Goal: Information Seeking & Learning: Learn about a topic

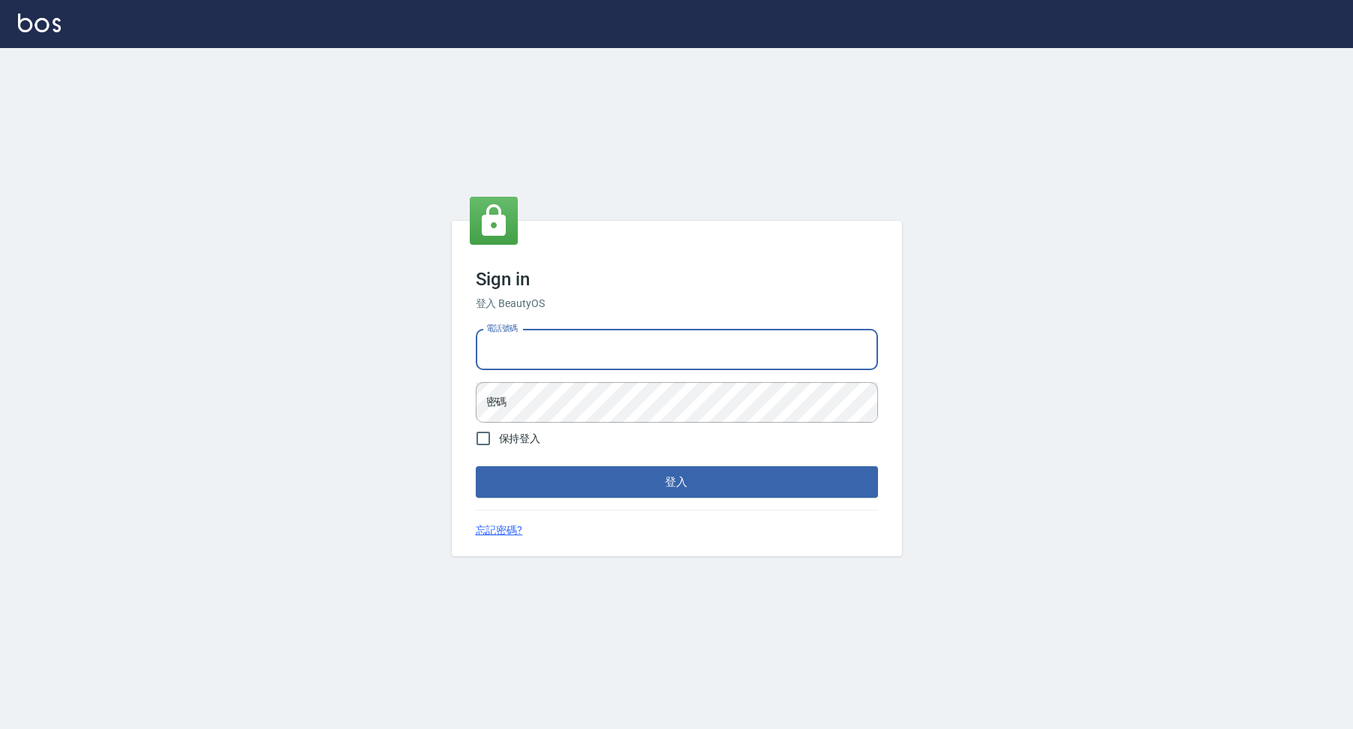
click at [596, 335] on input "電話號碼" at bounding box center [677, 350] width 402 height 41
type input "爸"
type input "0981491131"
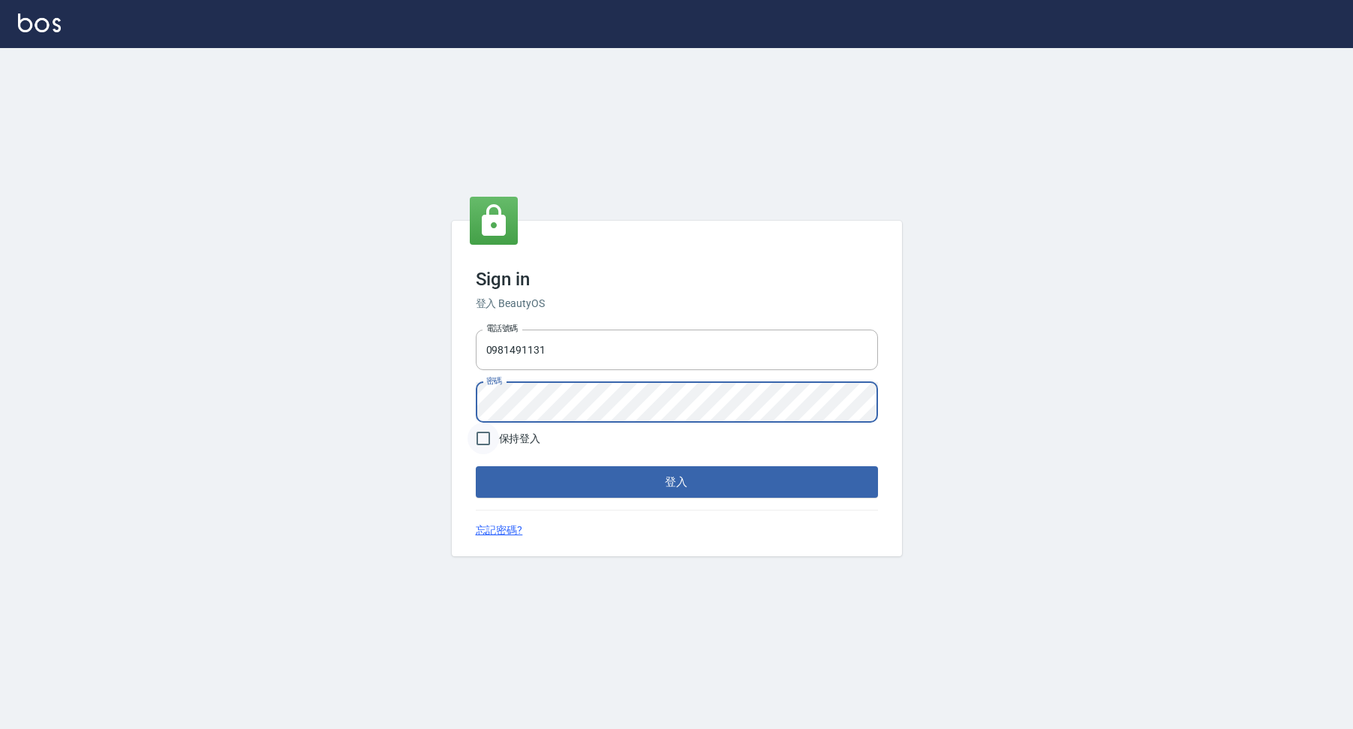
click at [483, 441] on input "保持登入" at bounding box center [484, 439] width 32 height 32
checkbox input "true"
click at [528, 480] on button "登入" at bounding box center [677, 482] width 402 height 32
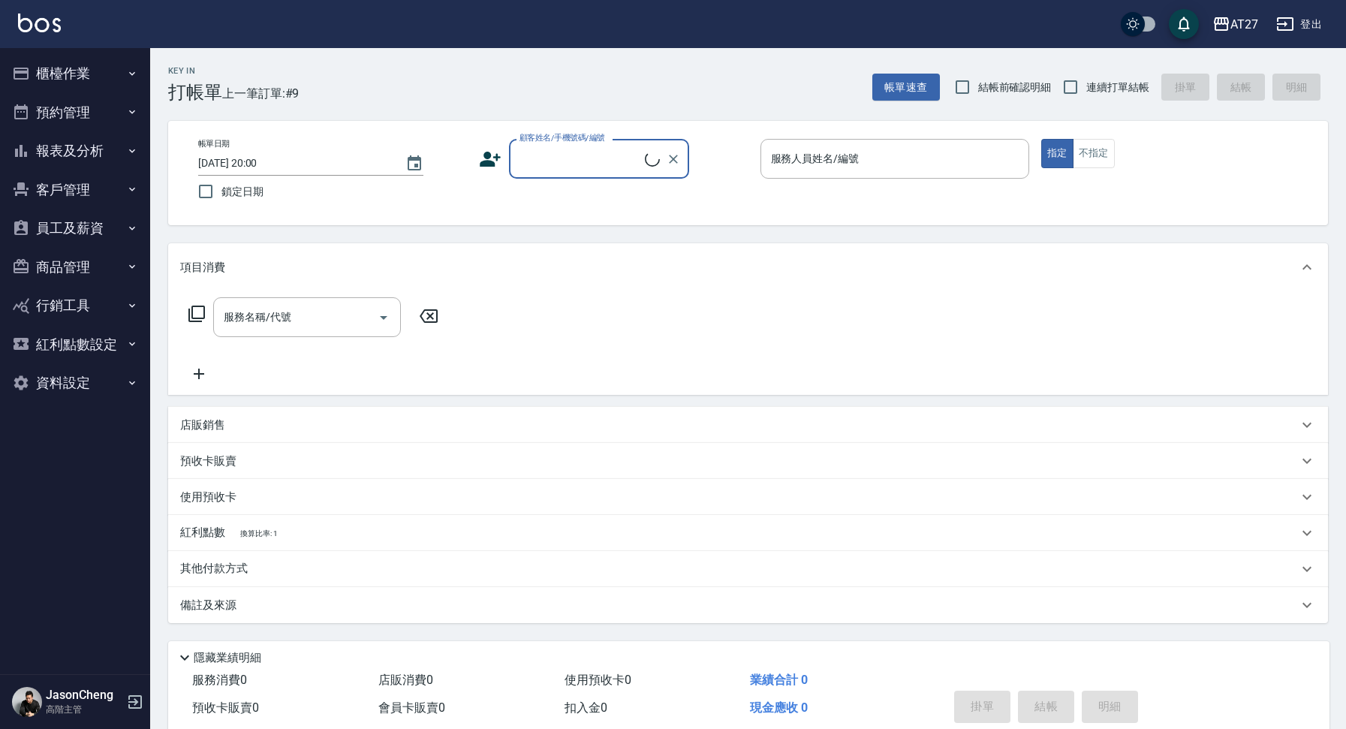
click at [71, 84] on button "櫃檯作業" at bounding box center [75, 73] width 138 height 39
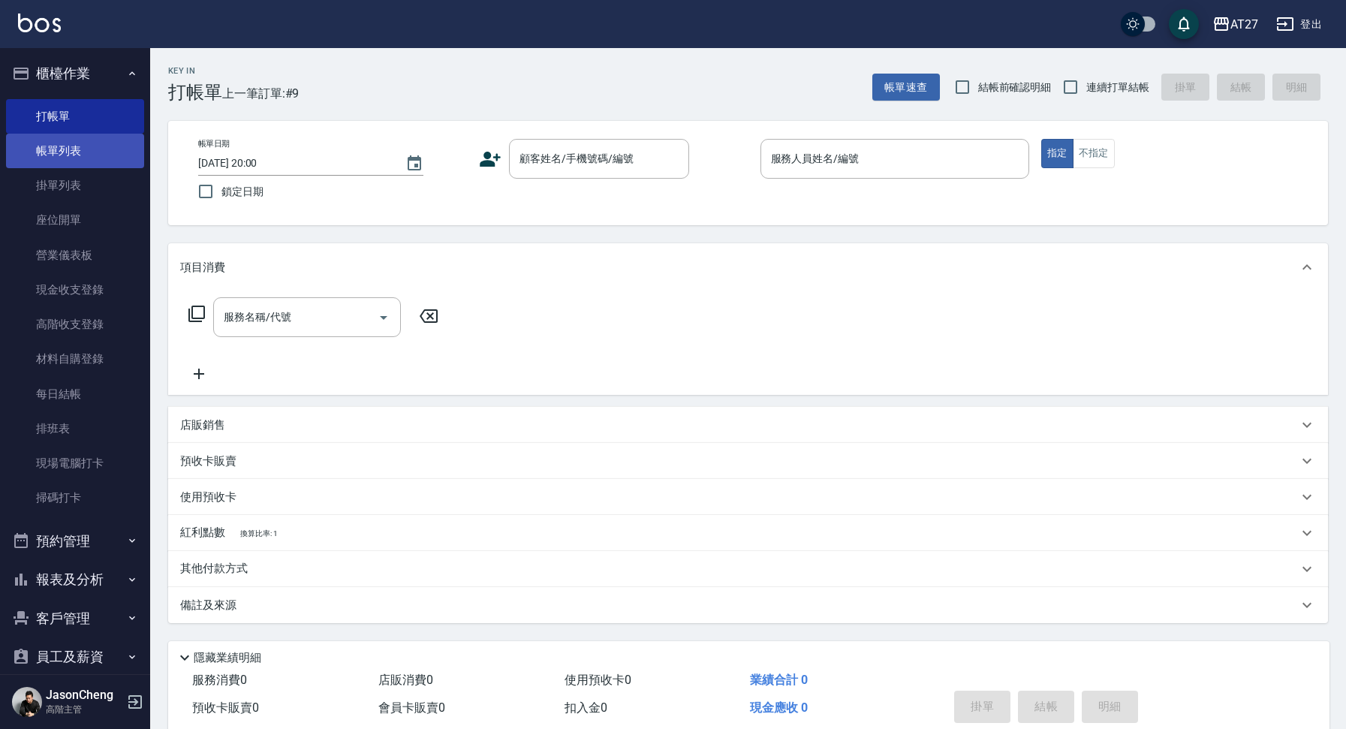
click at [88, 140] on link "帳單列表" at bounding box center [75, 151] width 138 height 35
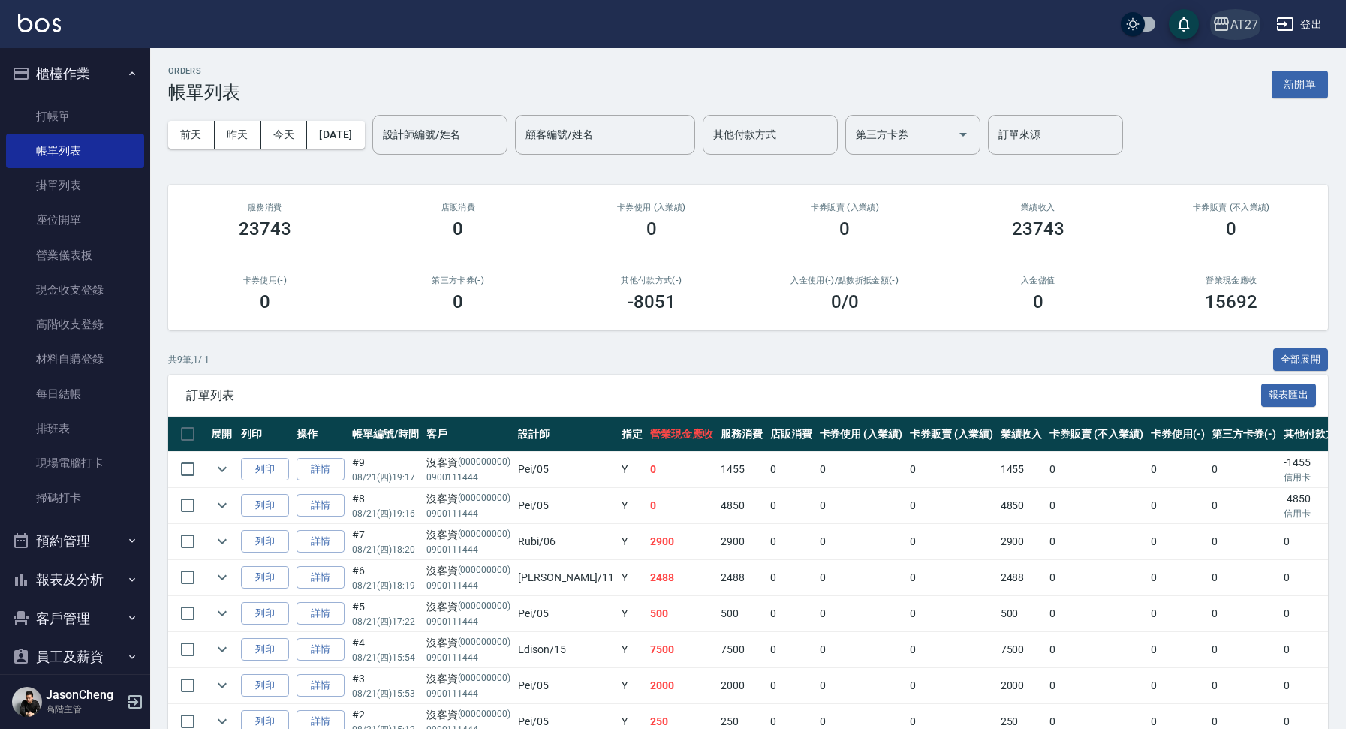
click at [1256, 25] on div "AT27" at bounding box center [1244, 24] width 28 height 19
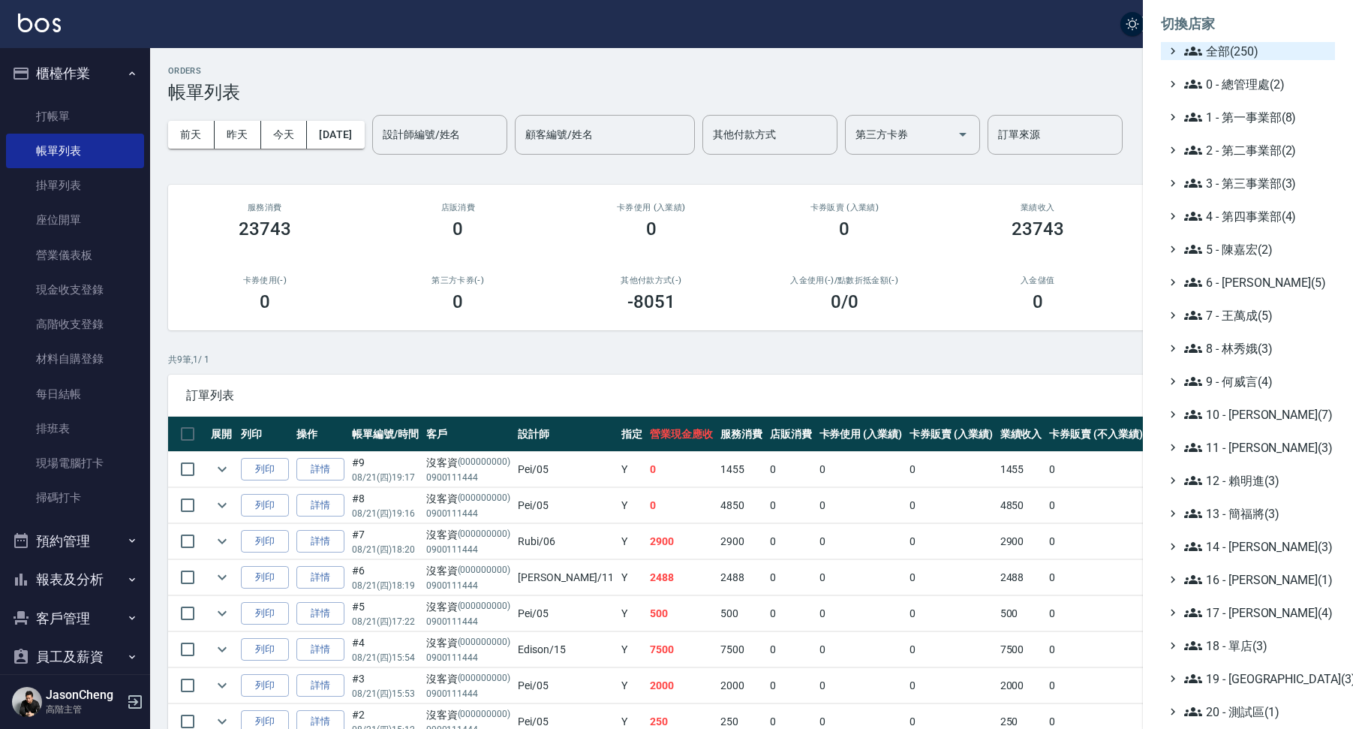
click at [1243, 55] on span "全部(250)" at bounding box center [1256, 51] width 145 height 18
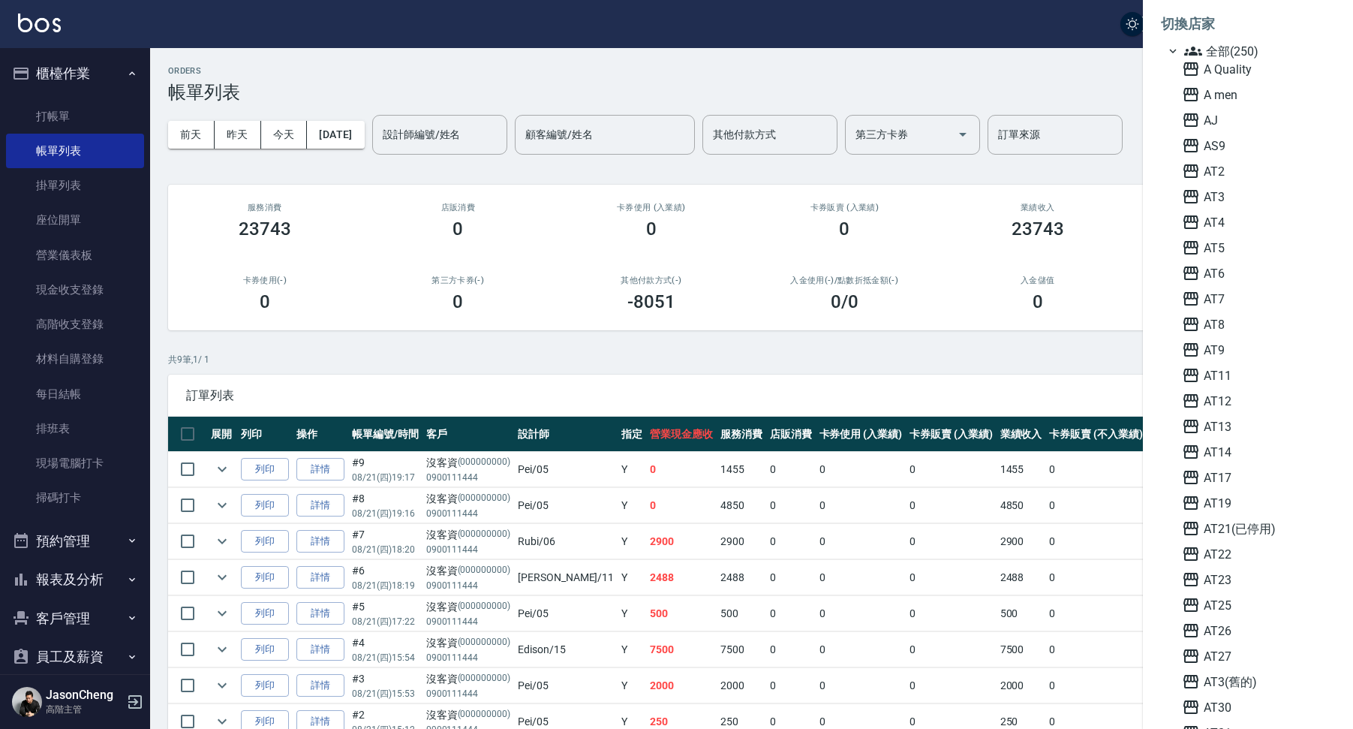
scroll to position [1720, 0]
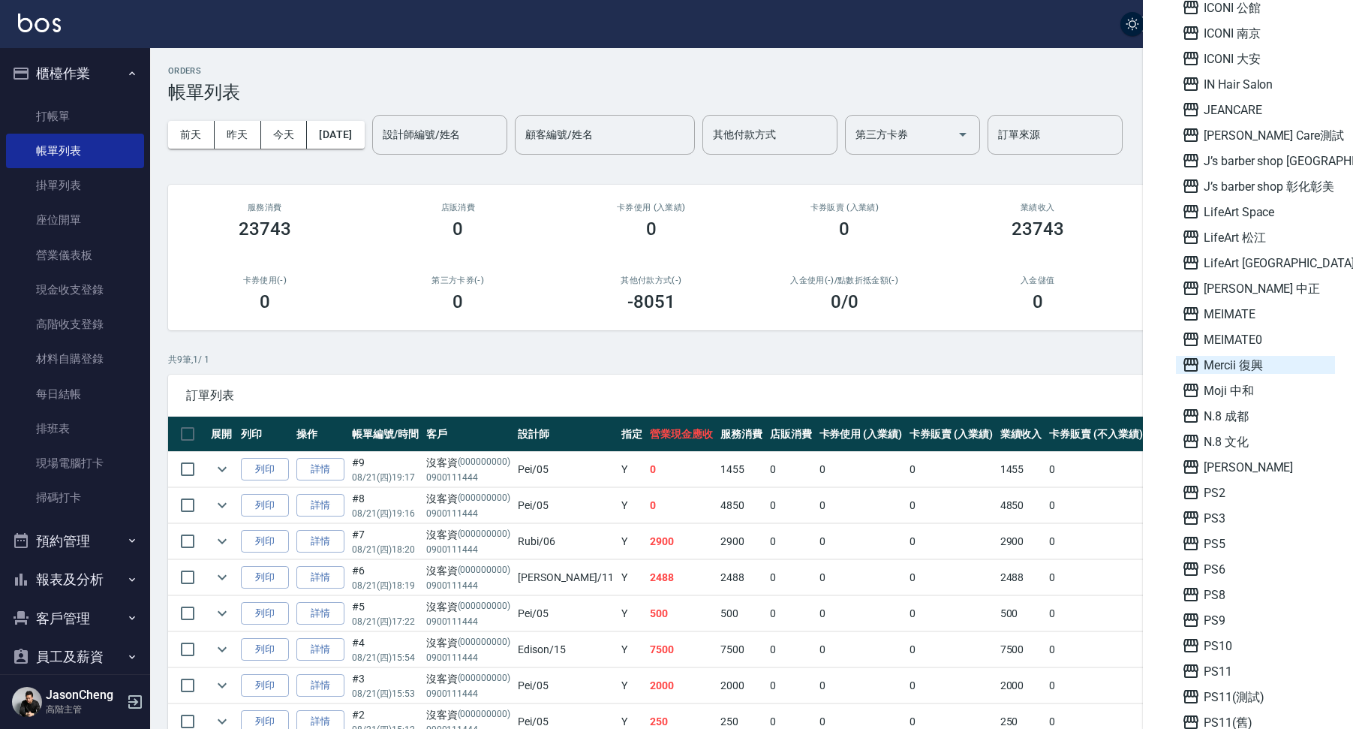
click at [1228, 357] on span "Mercii 復興" at bounding box center [1255, 365] width 147 height 18
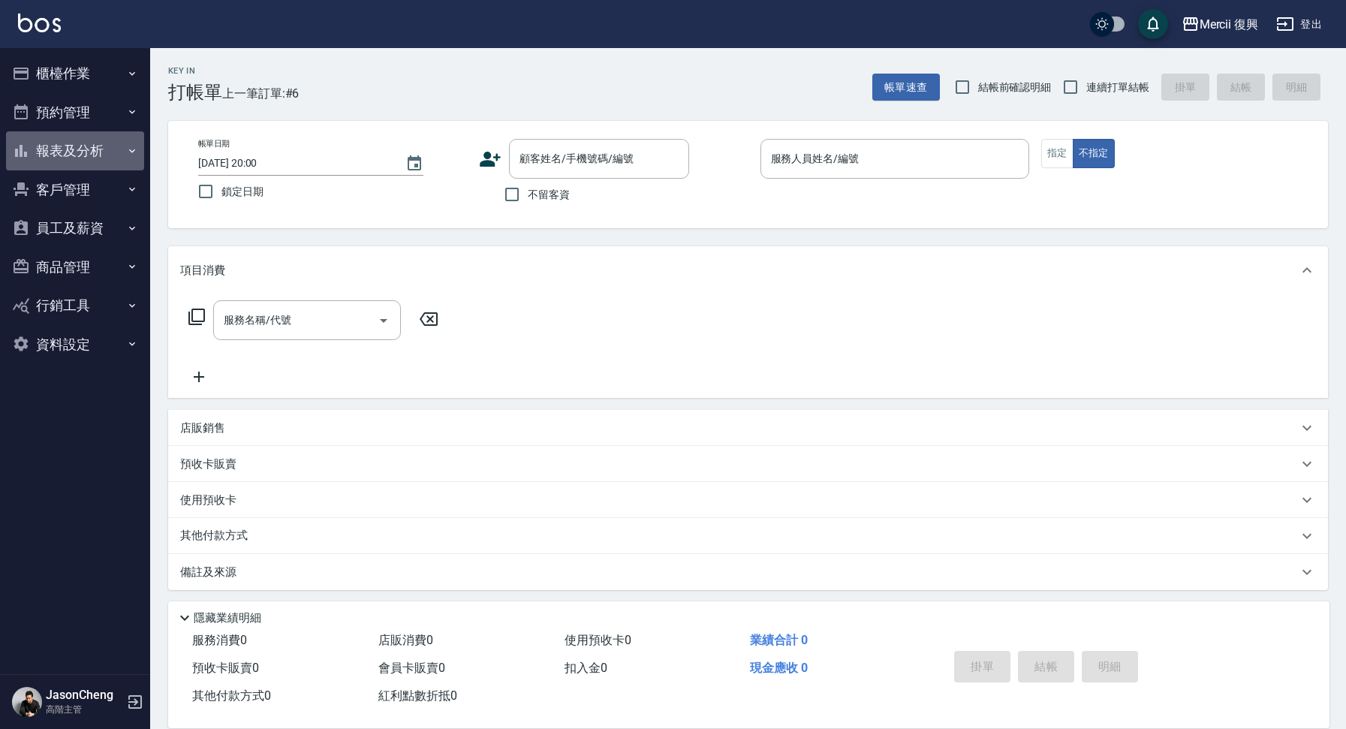
click at [61, 148] on button "報表及分析" at bounding box center [75, 150] width 138 height 39
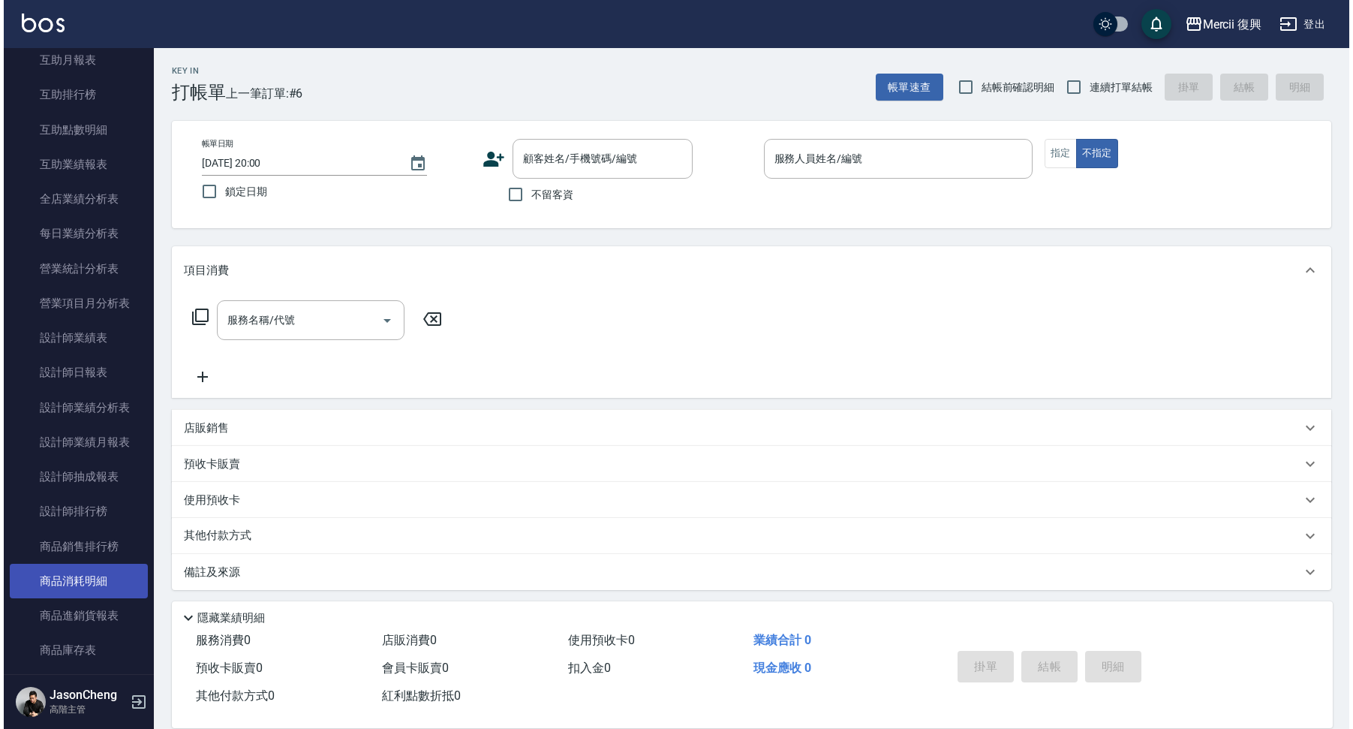
scroll to position [417, 0]
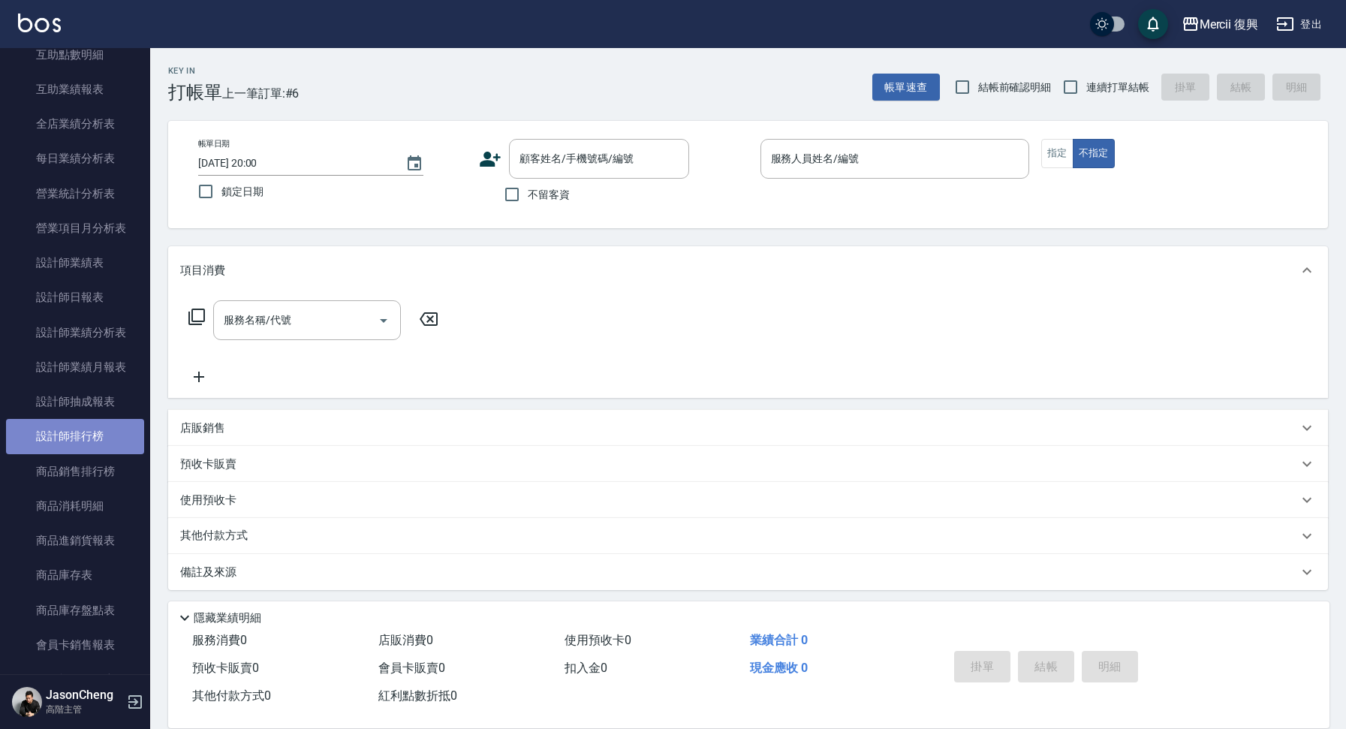
click at [78, 428] on link "設計師排行榜" at bounding box center [75, 436] width 138 height 35
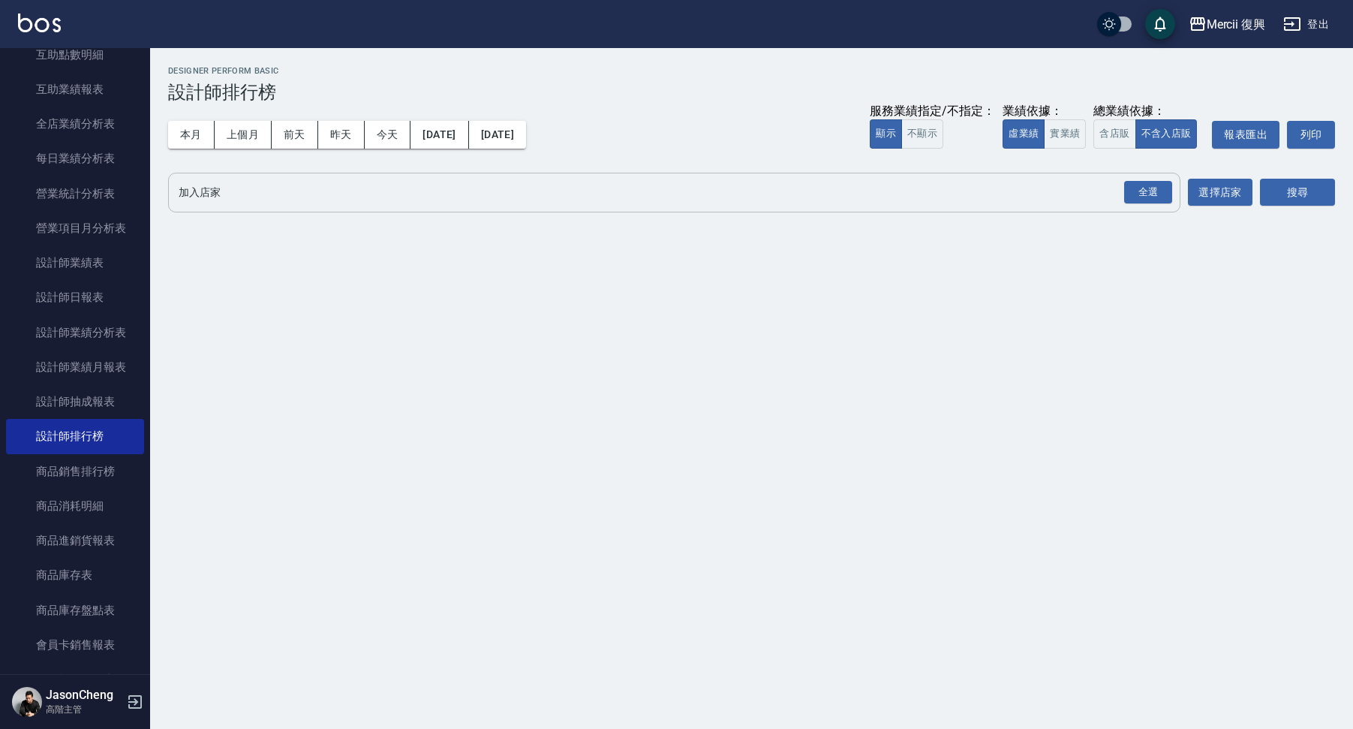
click at [477, 190] on input "加入店家" at bounding box center [663, 192] width 977 height 26
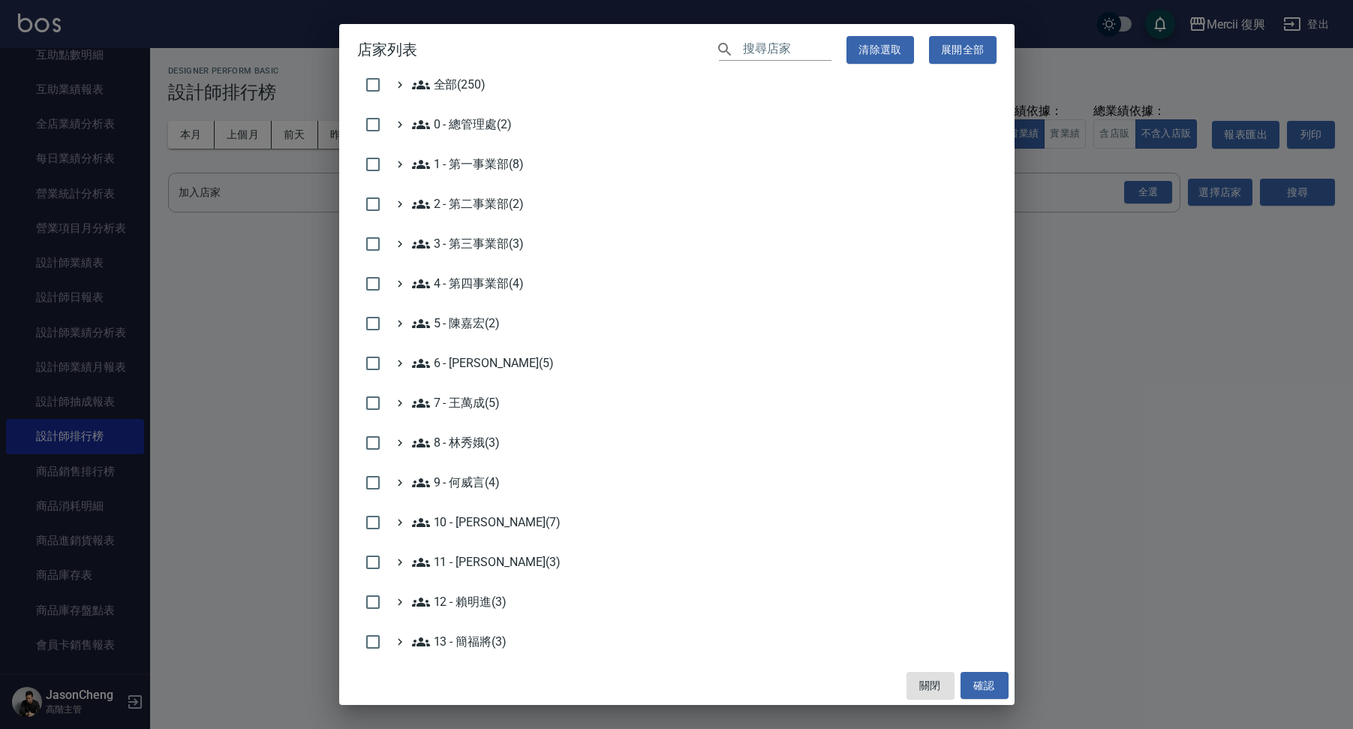
click at [230, 219] on div "店家列表 ​ 清除選取 展開全部 全部(250) 0 - 總管理處(2) 1 - 第一事業部(8) 2 - 第二事業部(2) 3 - 第三事業部(3) 4 -…" at bounding box center [676, 364] width 1353 height 729
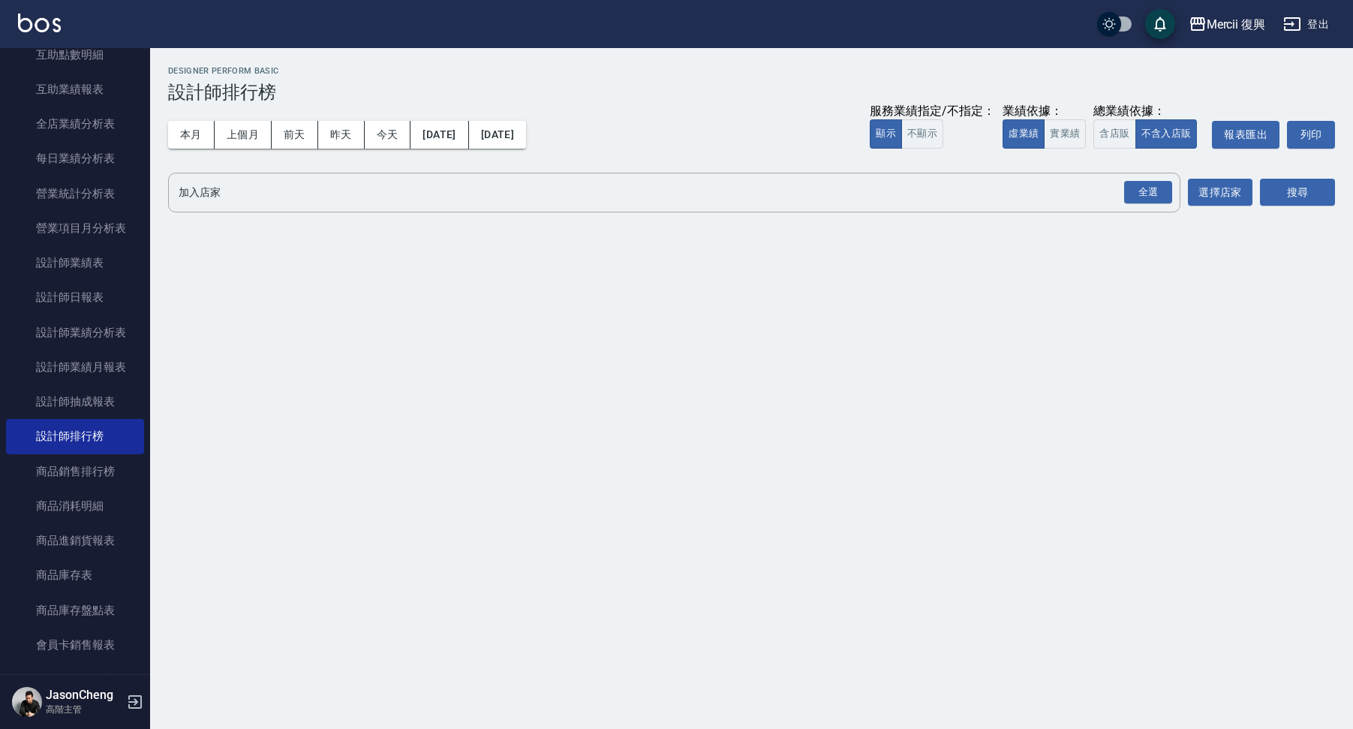
click at [308, 180] on input "加入店家" at bounding box center [663, 192] width 977 height 26
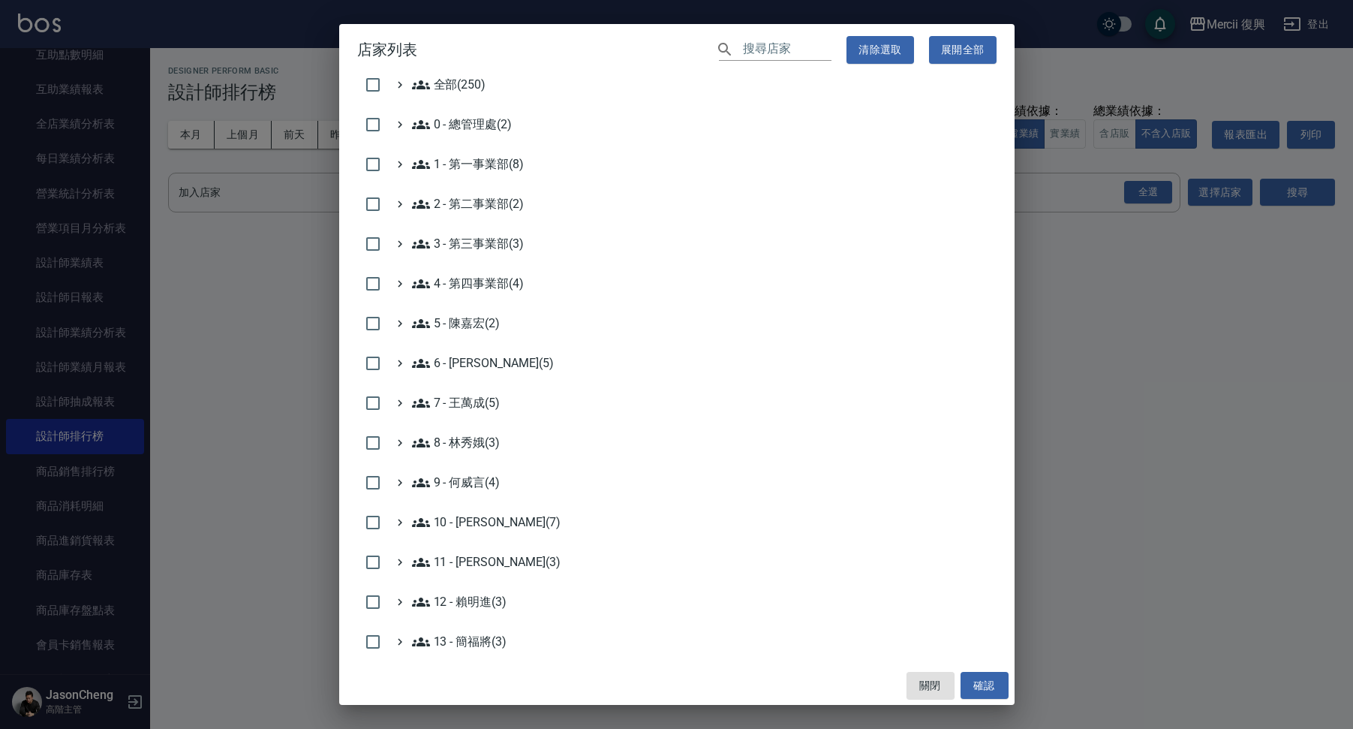
click at [797, 44] on input "text" at bounding box center [787, 50] width 89 height 22
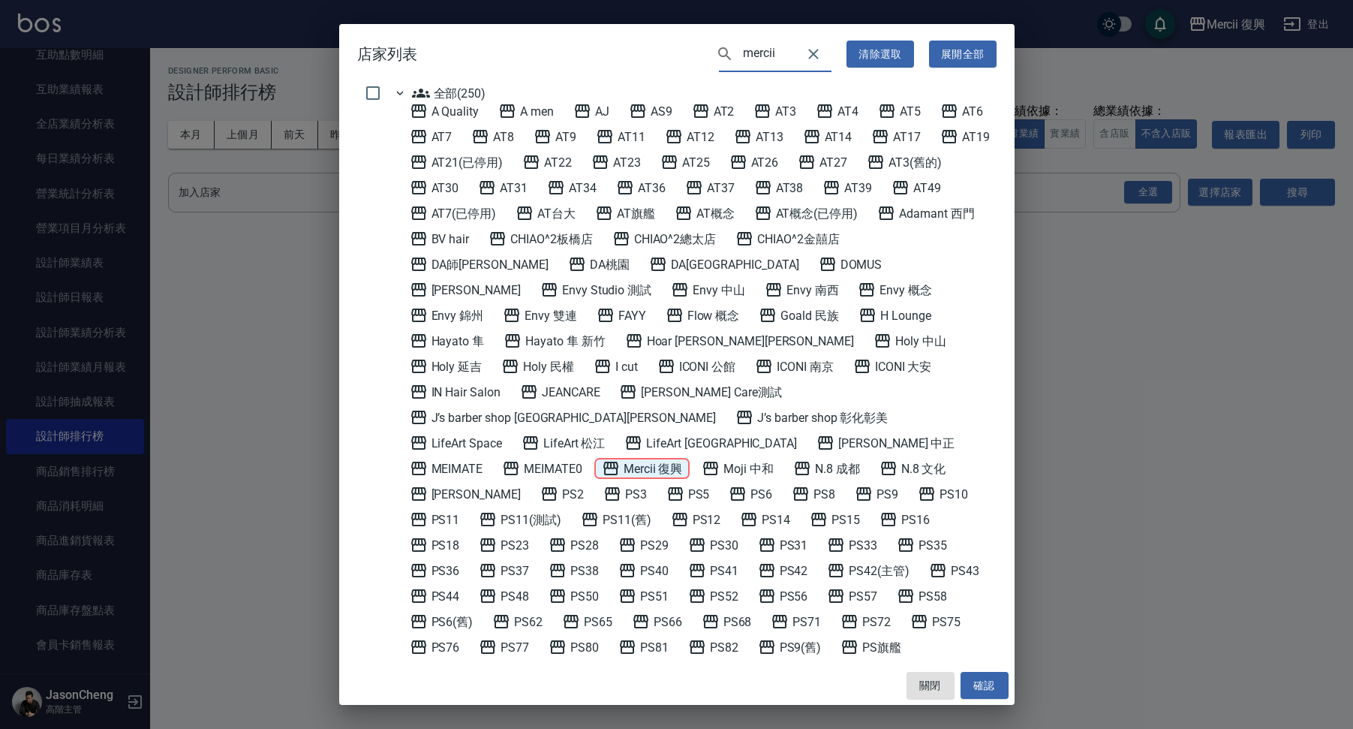
type input "mercii"
click at [683, 459] on 復興 "Mercii 復興" at bounding box center [642, 468] width 81 height 18
click at [980, 686] on button "確認" at bounding box center [985, 686] width 48 height 28
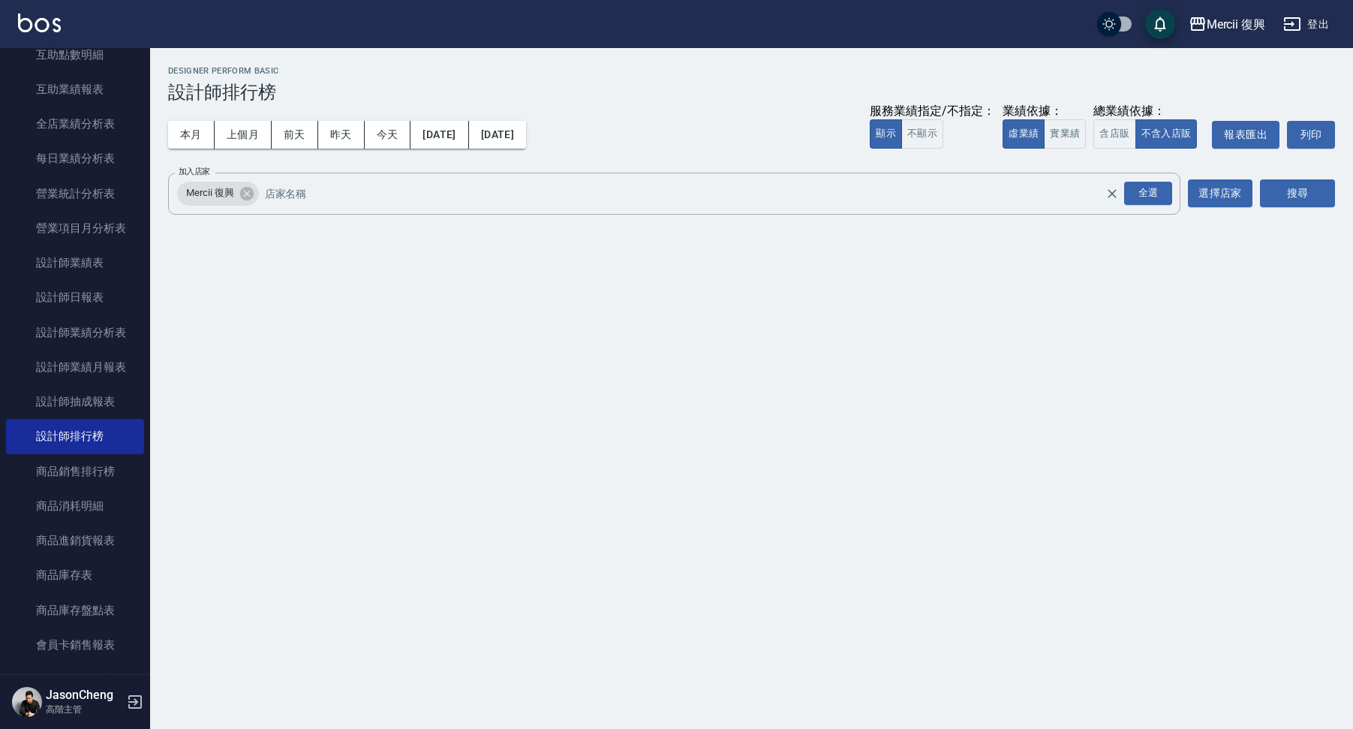
click at [1308, 179] on div "搜尋" at bounding box center [1297, 194] width 75 height 42
click at [1281, 188] on button "搜尋" at bounding box center [1297, 193] width 75 height 28
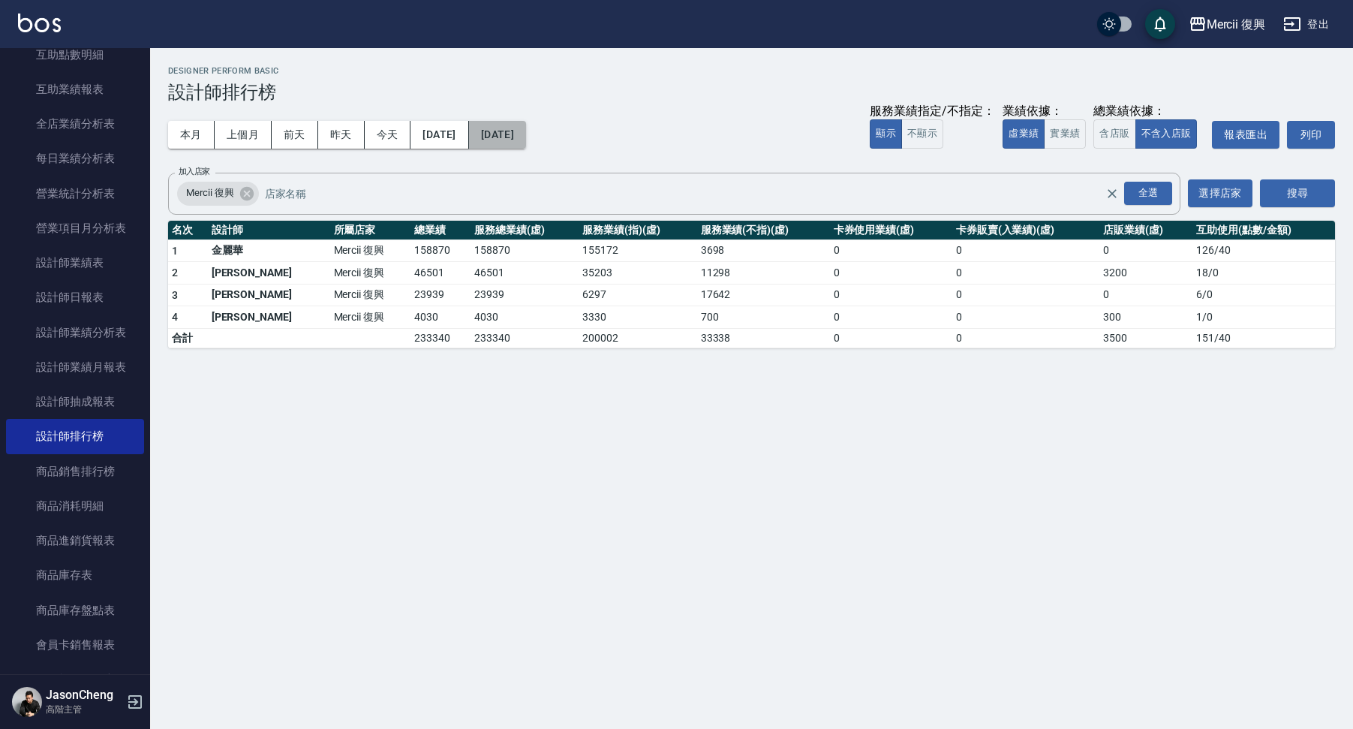
click at [516, 143] on button "[DATE]" at bounding box center [497, 135] width 57 height 28
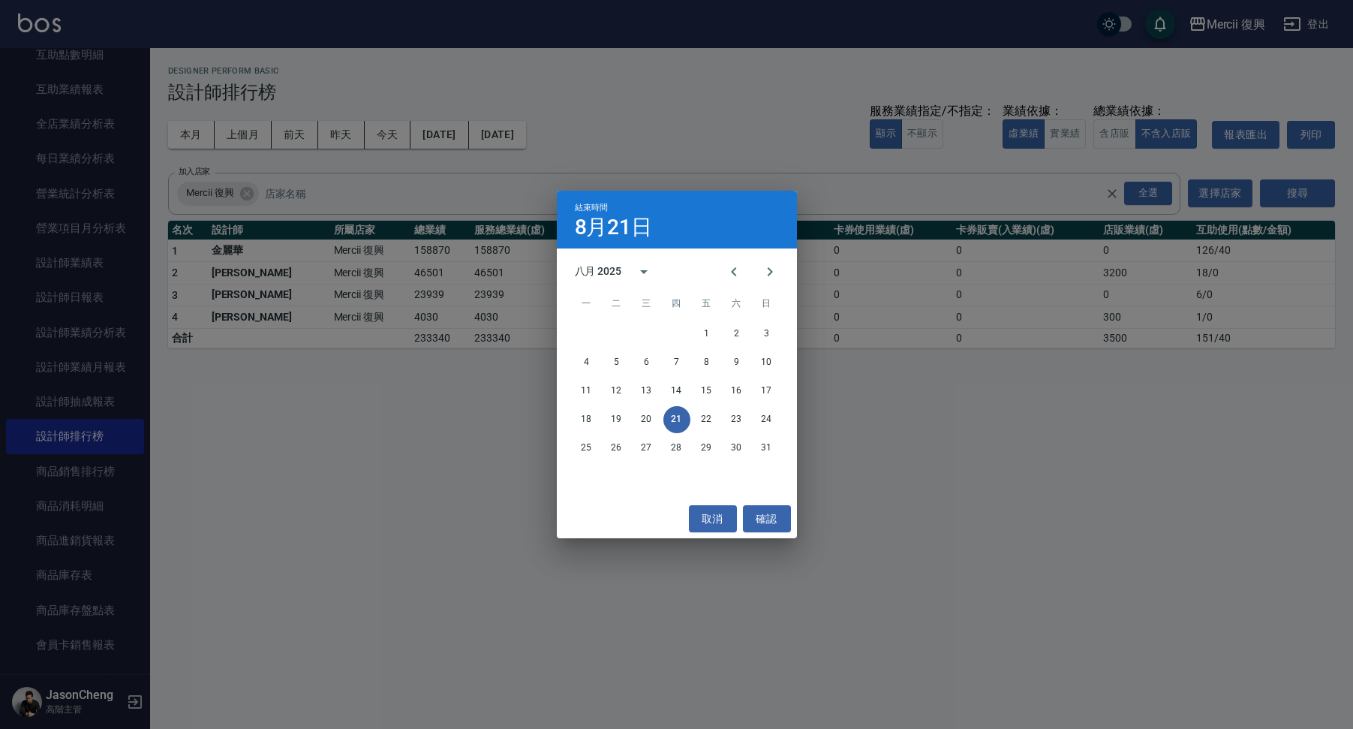
click at [786, 122] on div "結束時間 [DATE] 八月 2025 一 二 三 四 五 六 日 1 2 3 4 5 6 7 8 9 10 11 12 13 14 15 16 17 18 …" at bounding box center [676, 364] width 1353 height 729
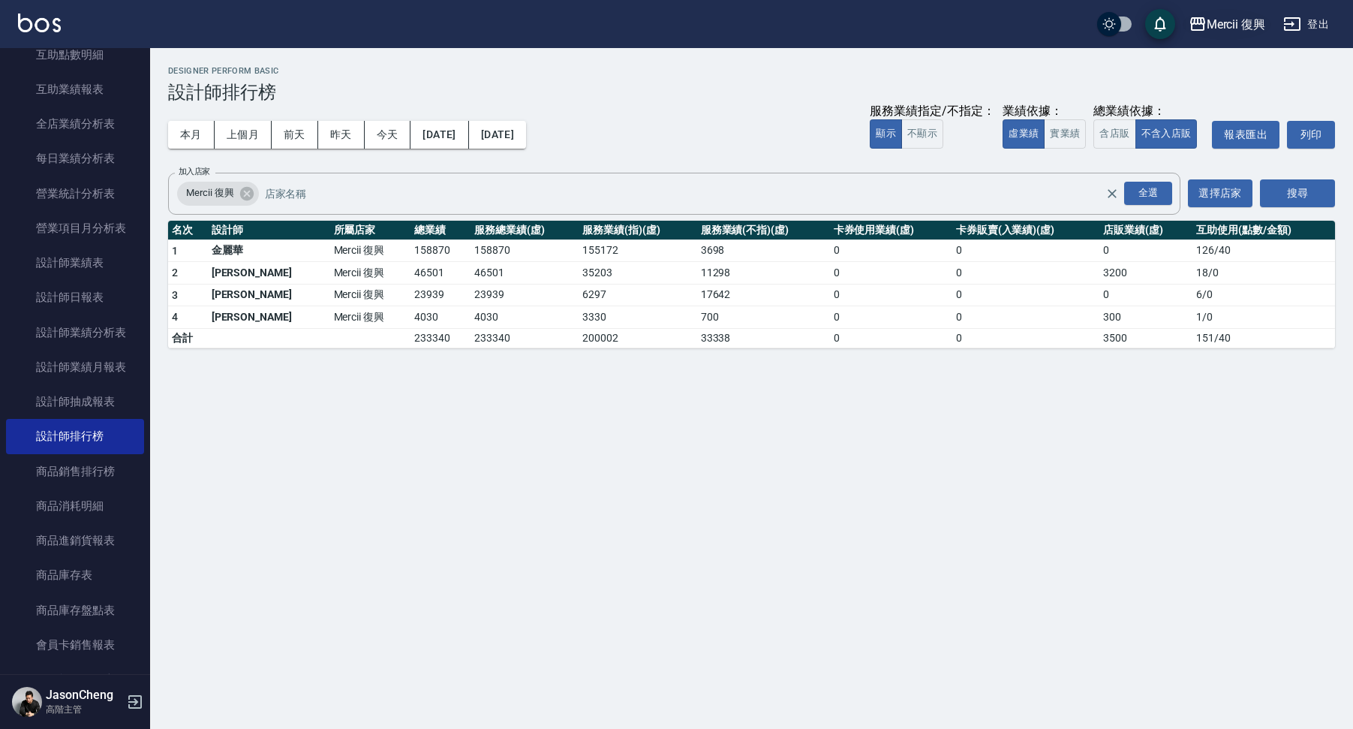
click at [1211, 18] on div "Mercii 復興" at bounding box center [1236, 24] width 59 height 19
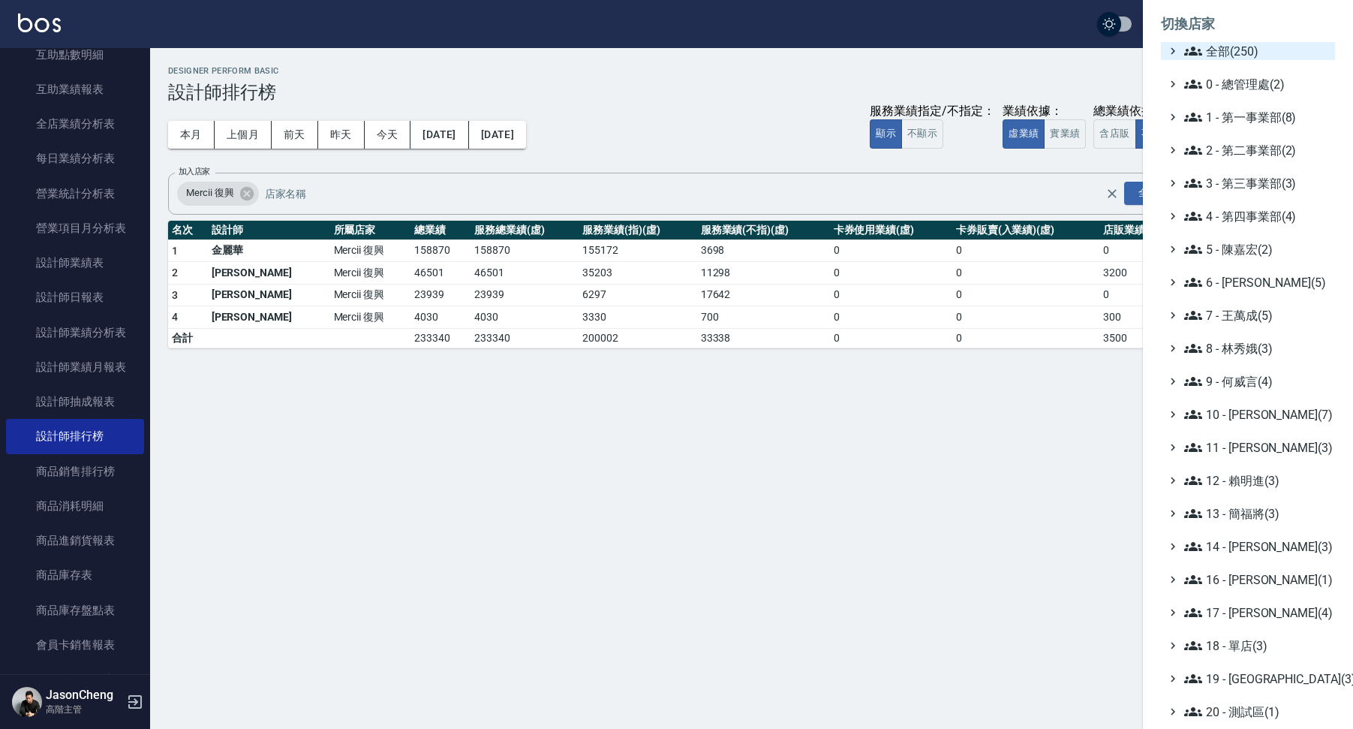
click at [1223, 46] on span "全部(250)" at bounding box center [1256, 51] width 145 height 18
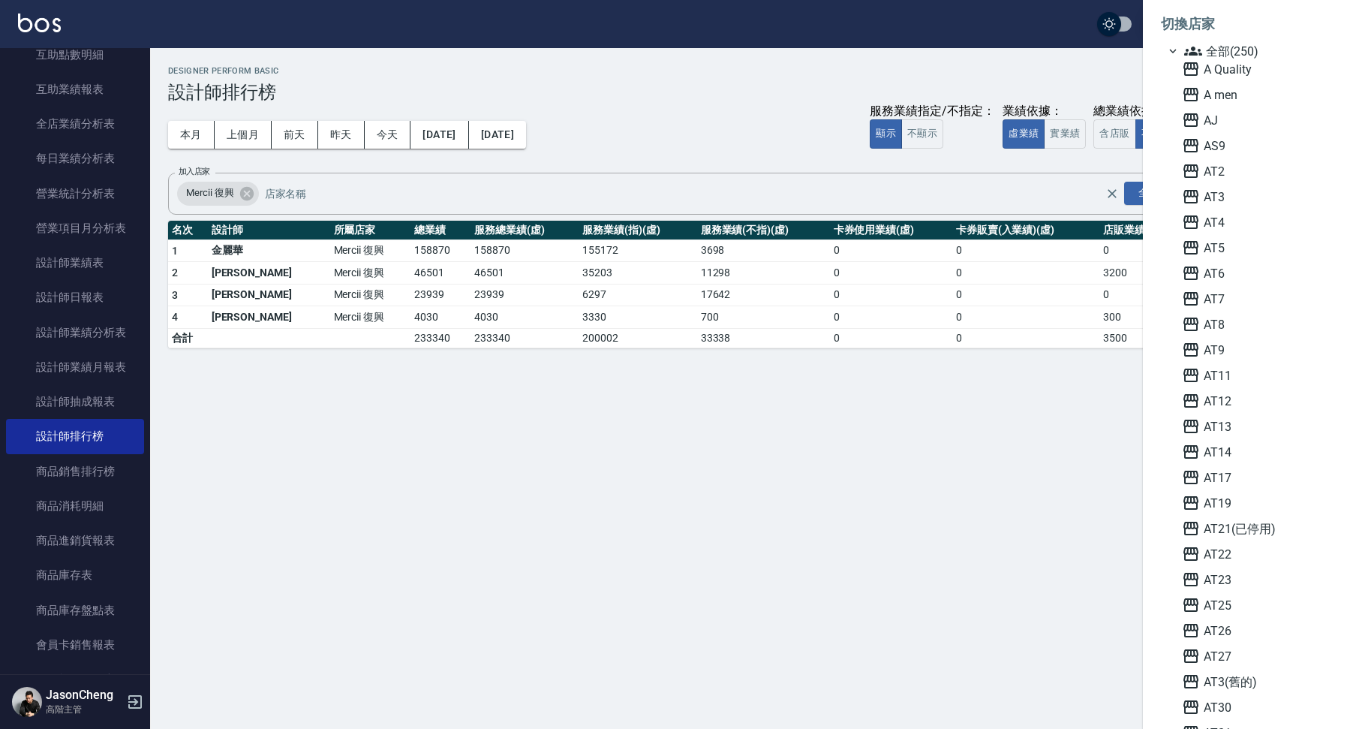
scroll to position [929, 0]
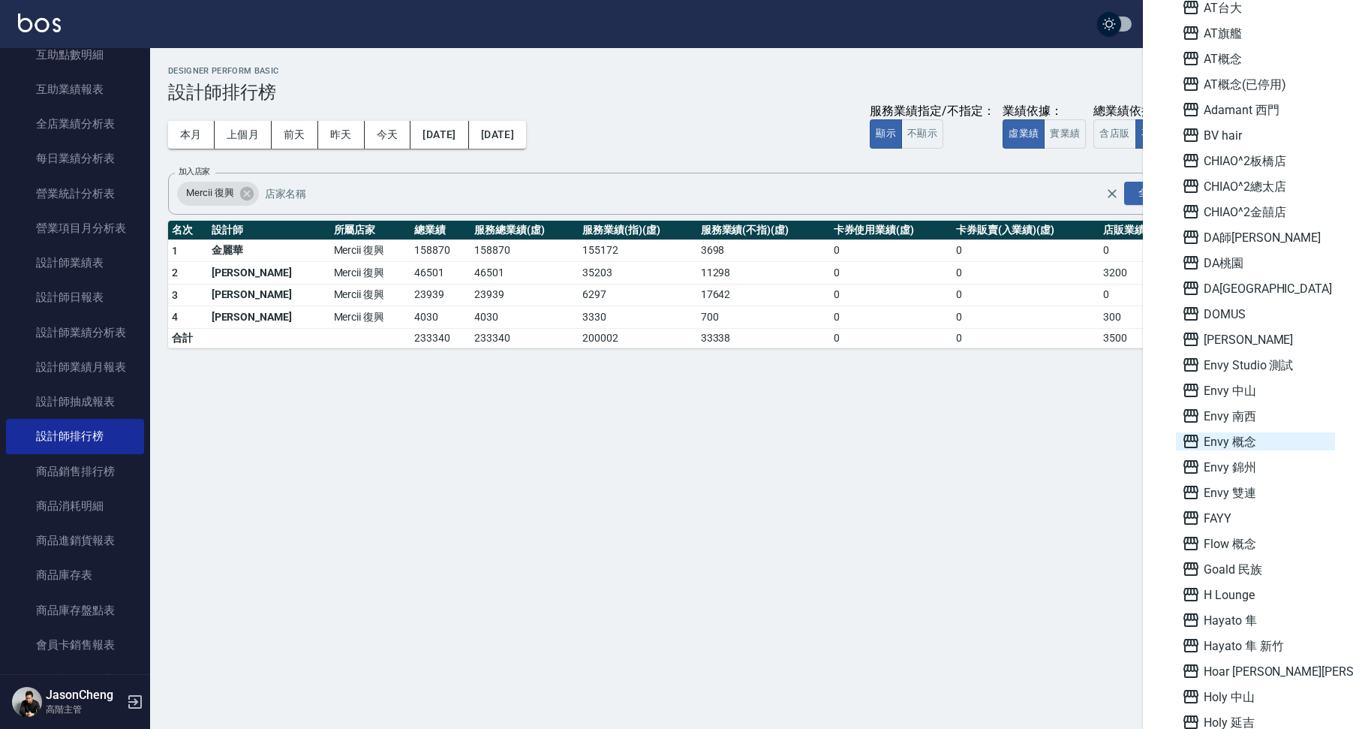
click at [1244, 435] on span "Envy 概念" at bounding box center [1255, 441] width 147 height 18
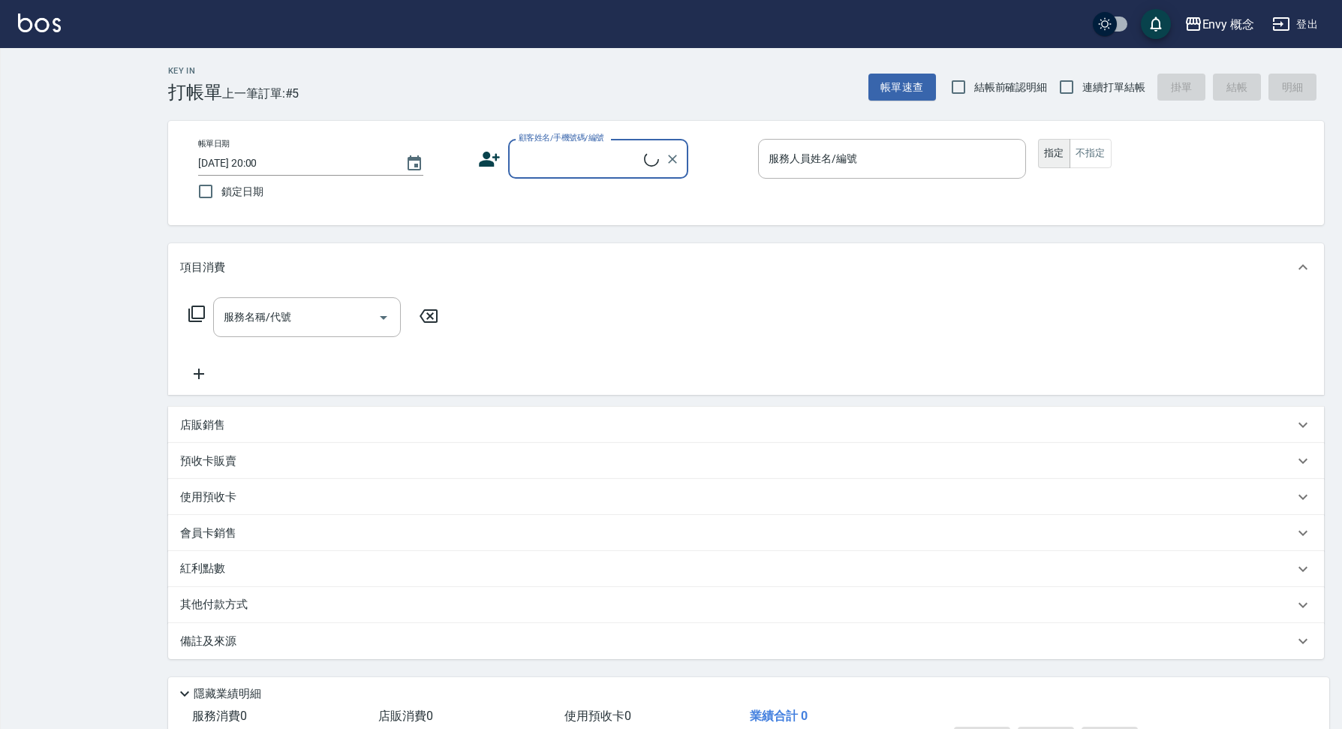
click at [74, 185] on div "Key In 打帳單 上一筆訂單:#5 帳單速查 結帳前確認明細 連續打單結帳 掛單 結帳 明細 帳單日期 2025/08/21 20:00 鎖定日期 顧客姓…" at bounding box center [671, 411] width 1342 height 822
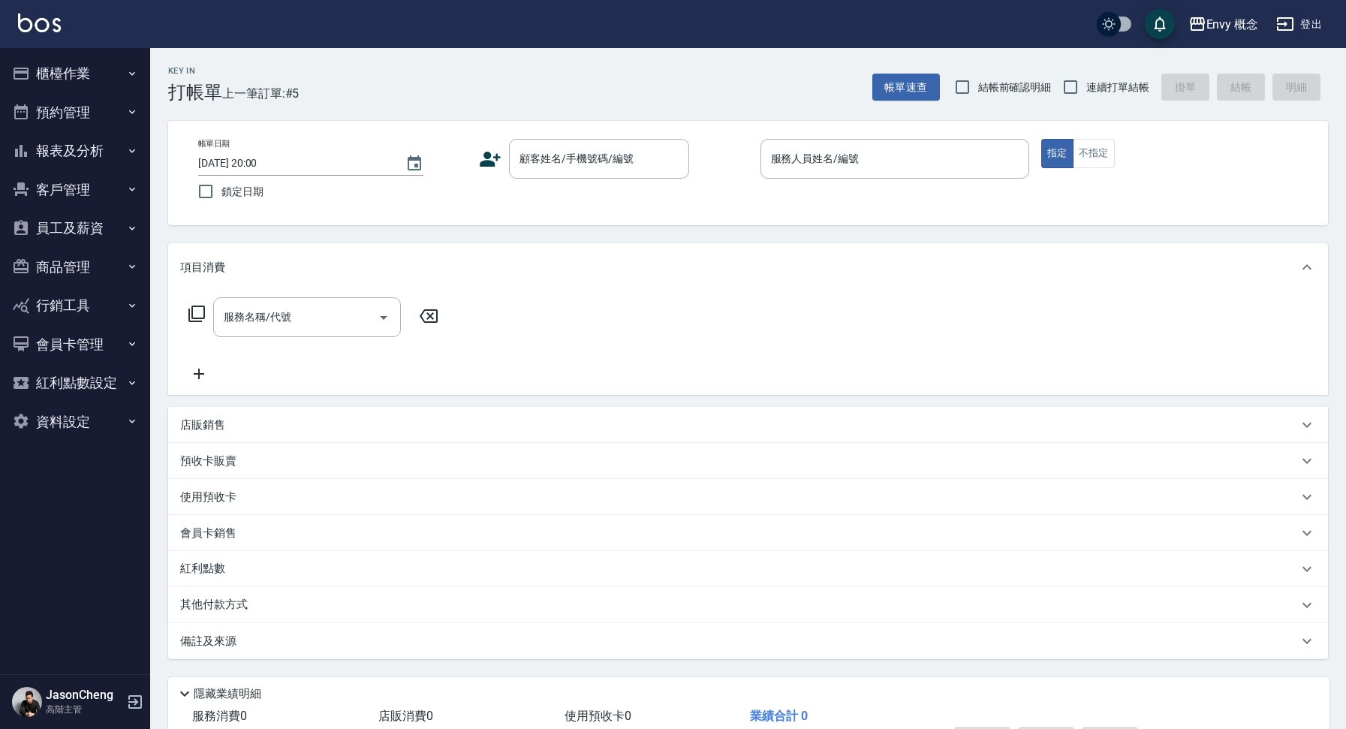
click at [48, 140] on button "報表及分析" at bounding box center [75, 150] width 138 height 39
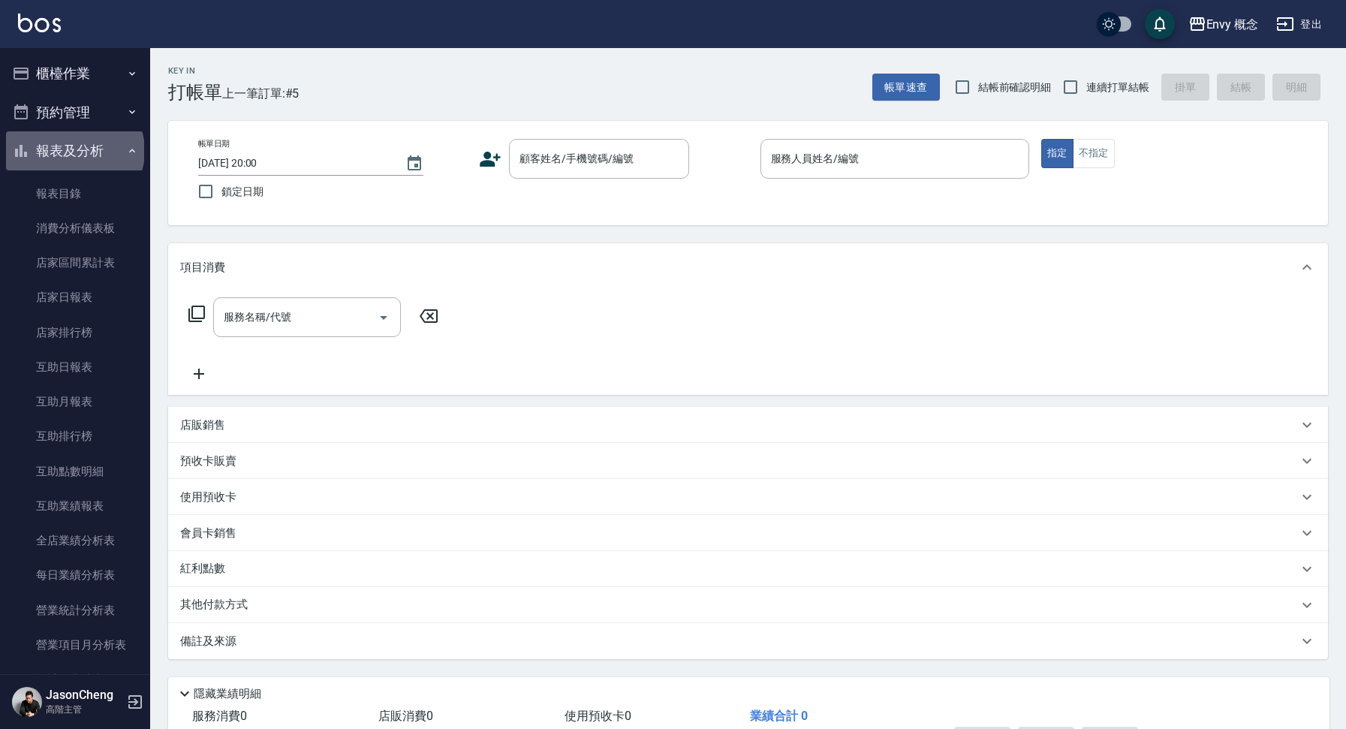
click at [74, 151] on button "報表及分析" at bounding box center [75, 150] width 138 height 39
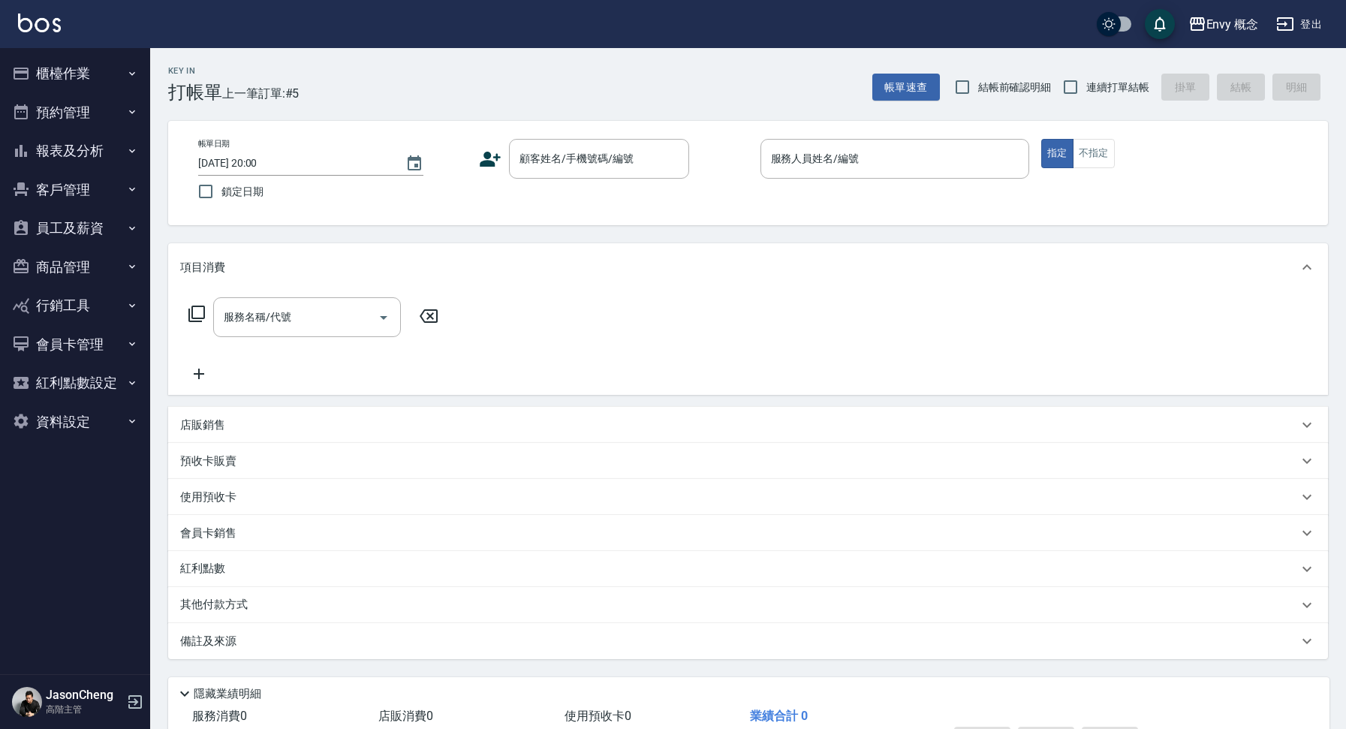
click at [89, 226] on button "員工及薪資" at bounding box center [75, 228] width 138 height 39
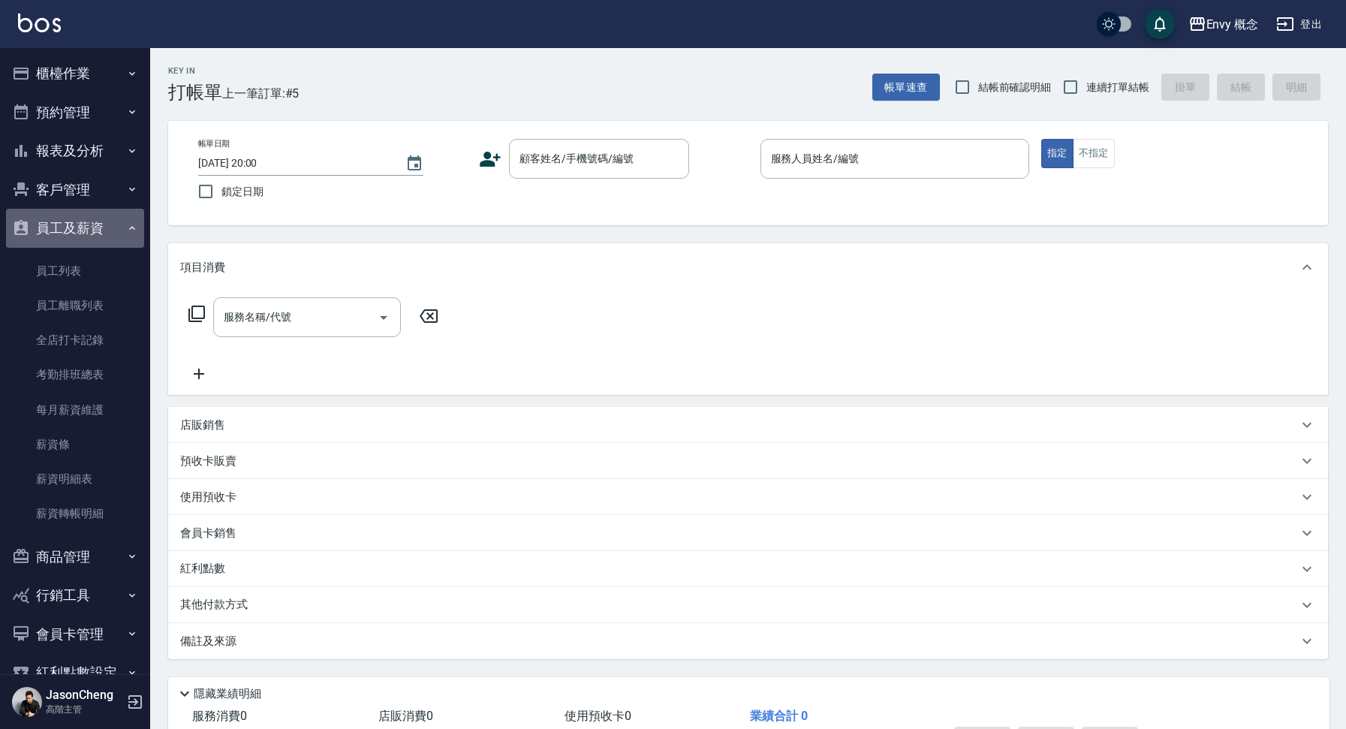
click at [89, 226] on button "員工及薪資" at bounding box center [75, 228] width 138 height 39
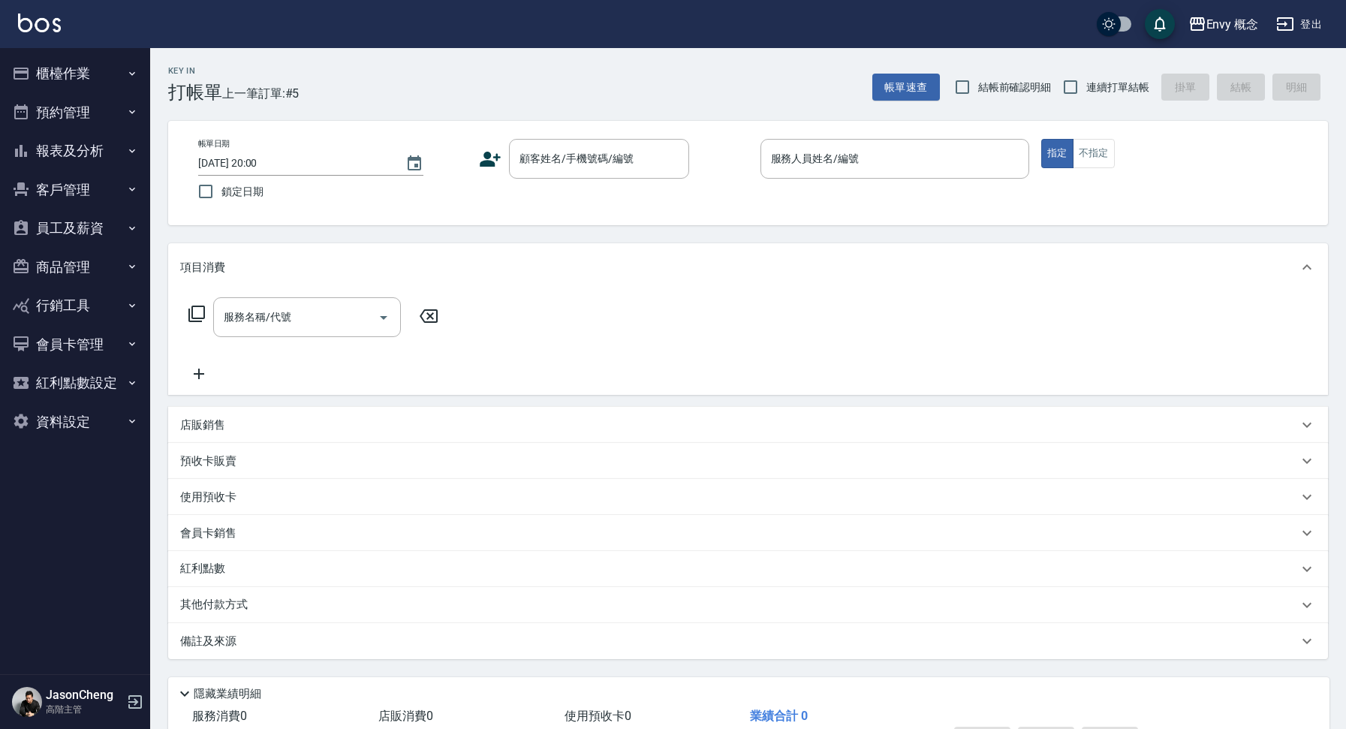
click at [88, 181] on button "客戶管理" at bounding box center [75, 189] width 138 height 39
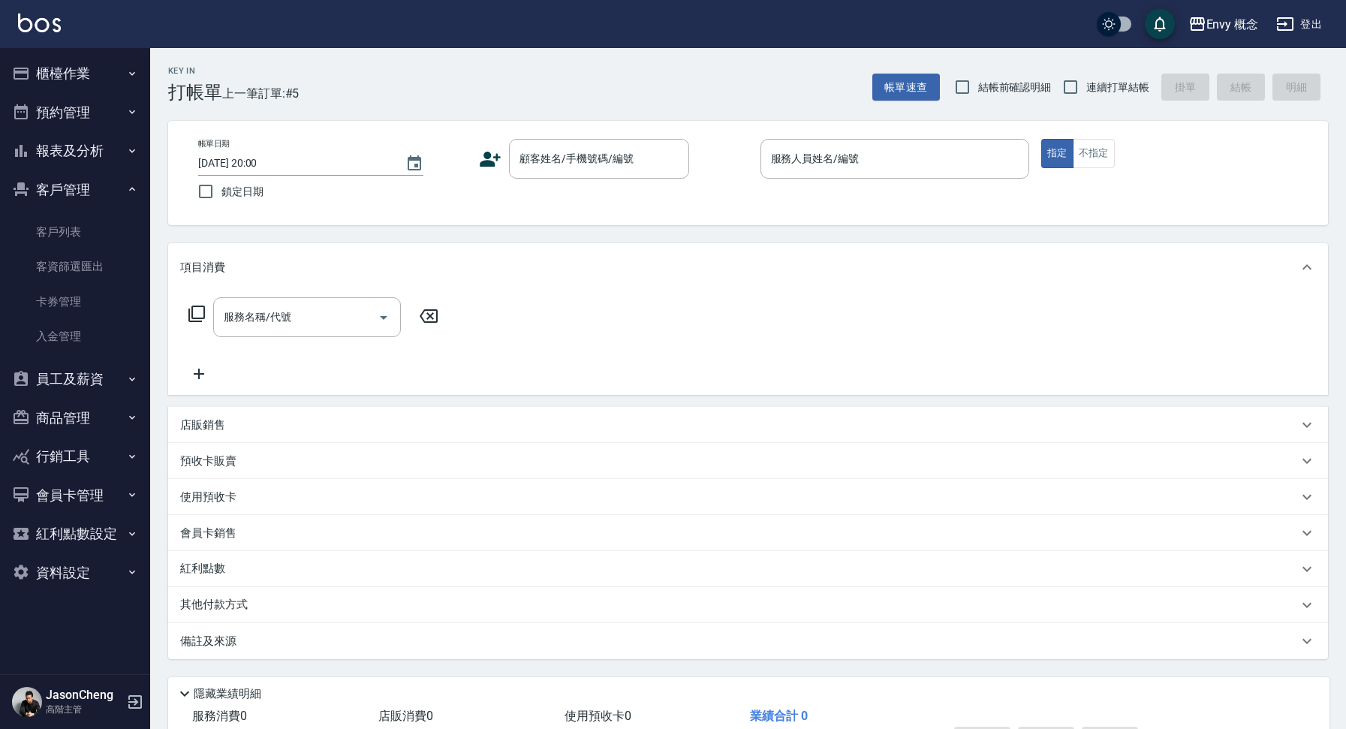
click at [88, 181] on button "客戶管理" at bounding box center [75, 189] width 138 height 39
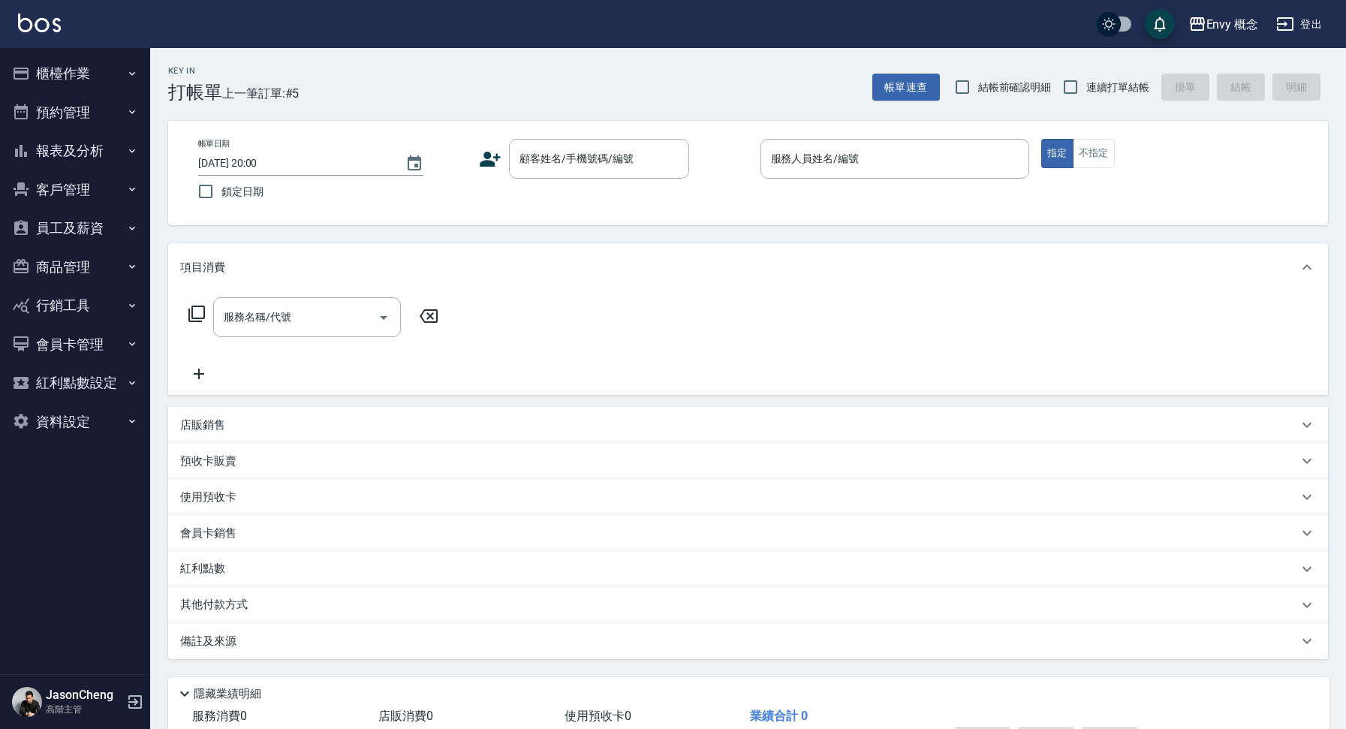
click at [88, 148] on button "報表及分析" at bounding box center [75, 150] width 138 height 39
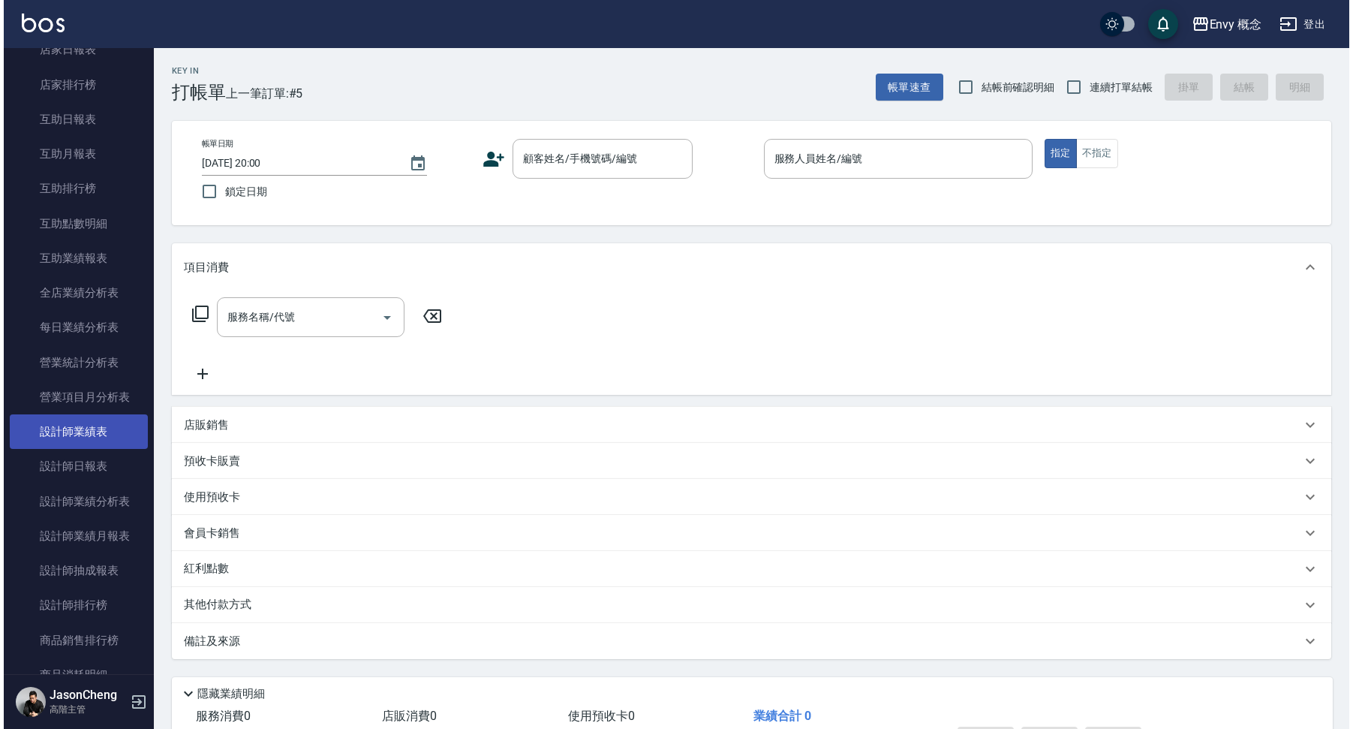
scroll to position [279, 0]
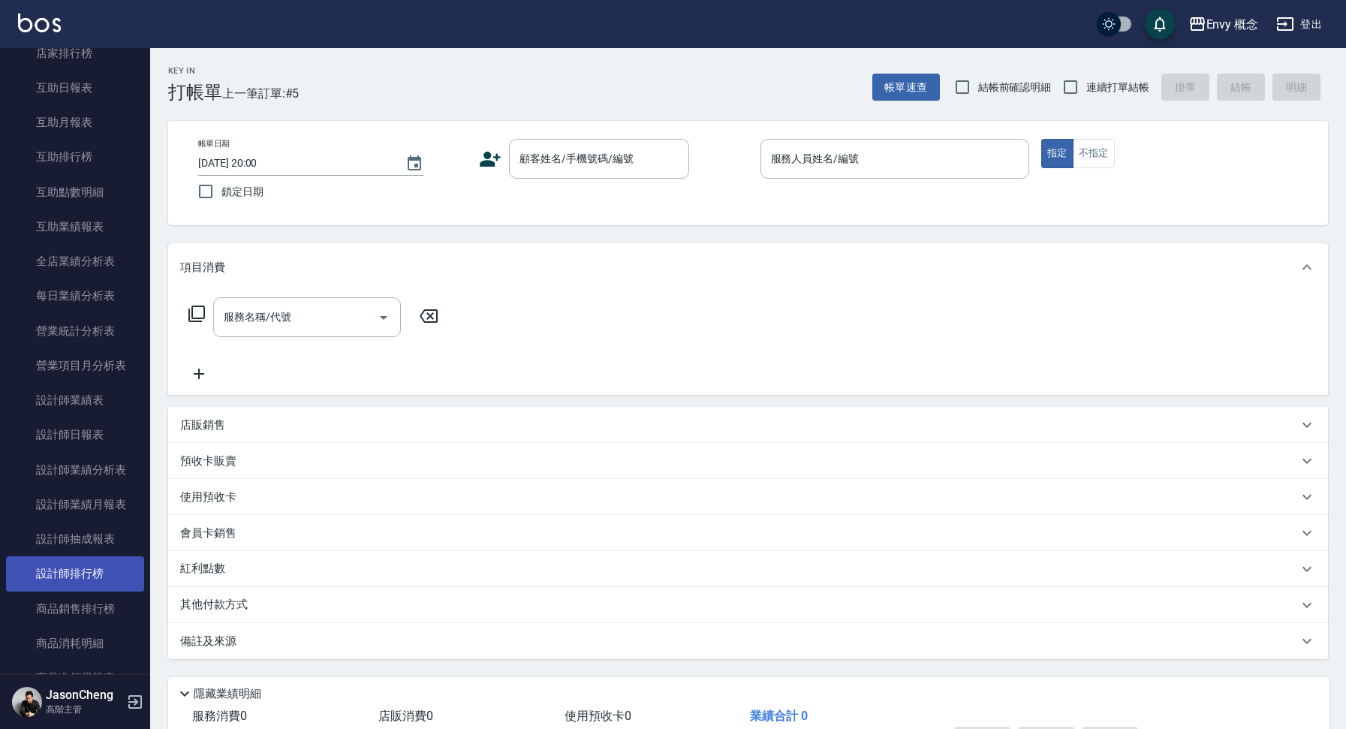
click at [70, 580] on link "設計師排行榜" at bounding box center [75, 573] width 138 height 35
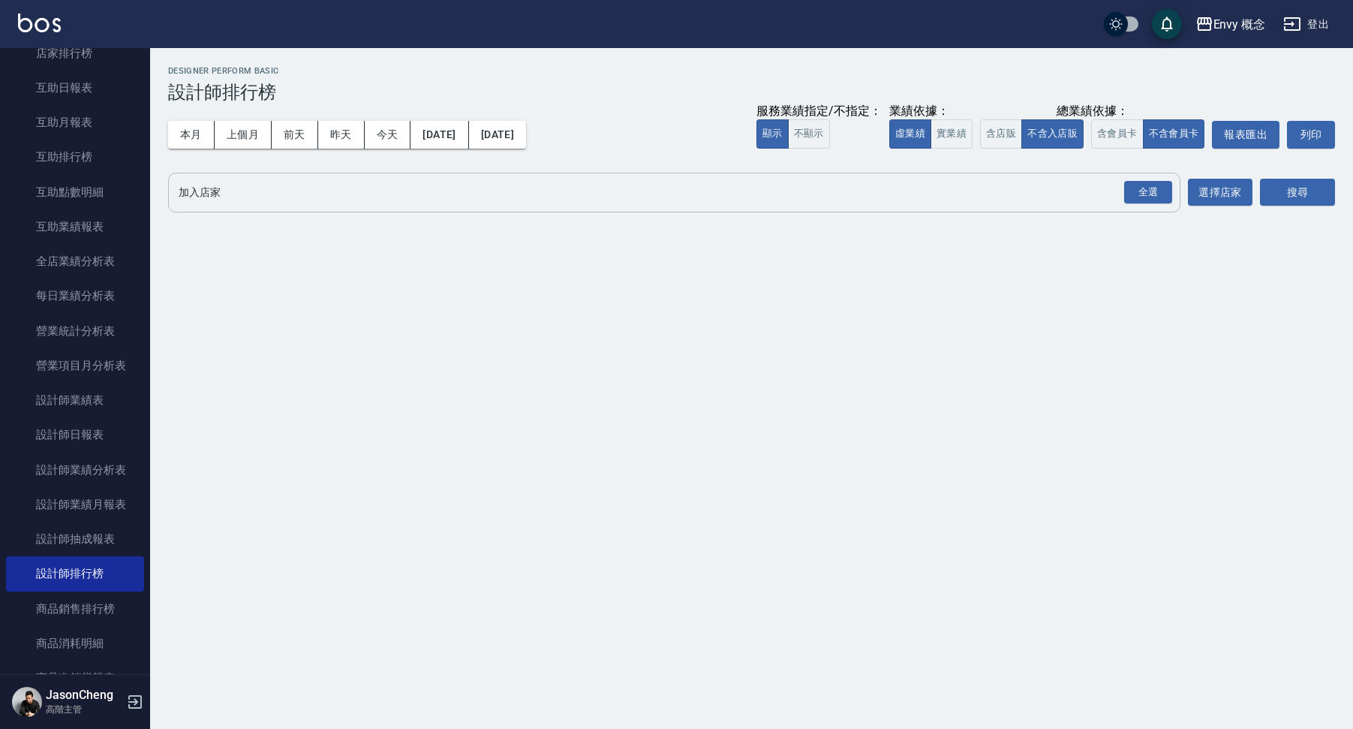
click at [332, 182] on input "加入店家" at bounding box center [663, 192] width 977 height 26
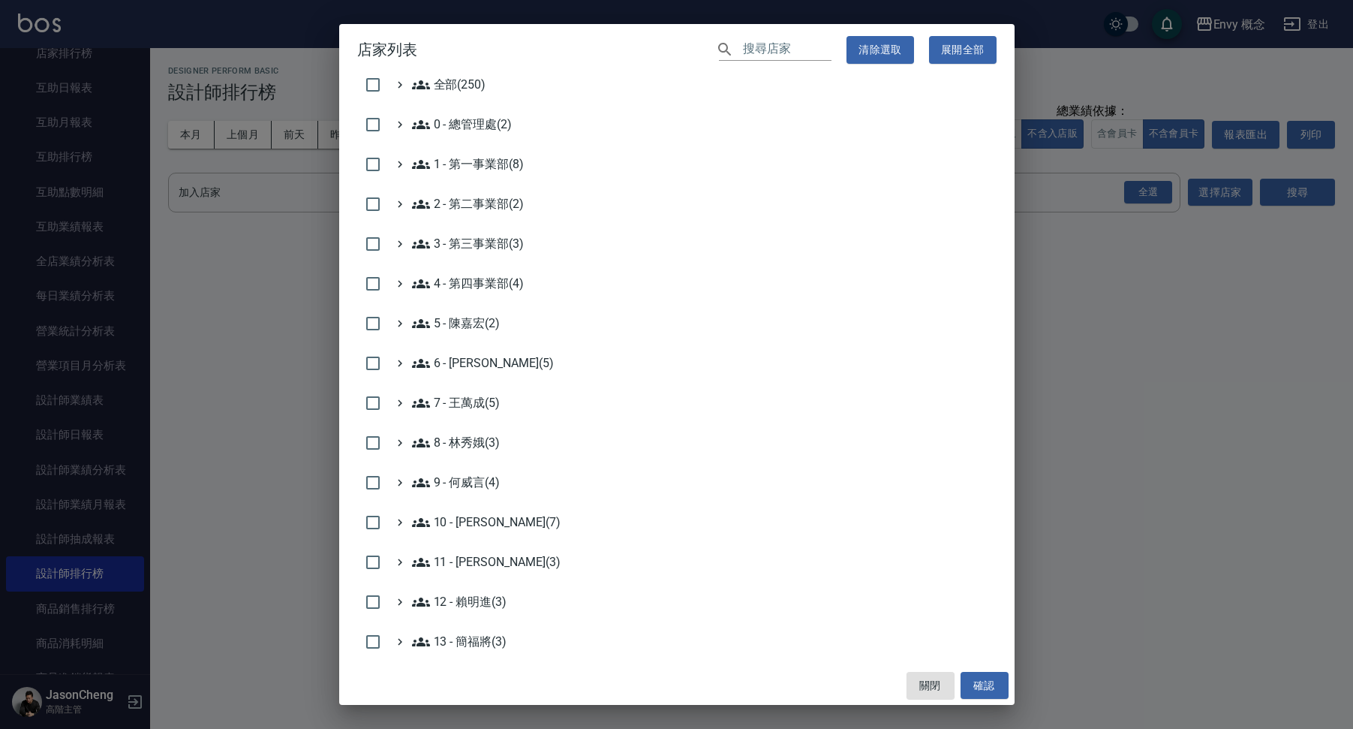
click at [738, 38] on div "​ 清除選取 展開全部" at bounding box center [857, 50] width 277 height 28
click at [788, 43] on input "text" at bounding box center [787, 50] width 89 height 22
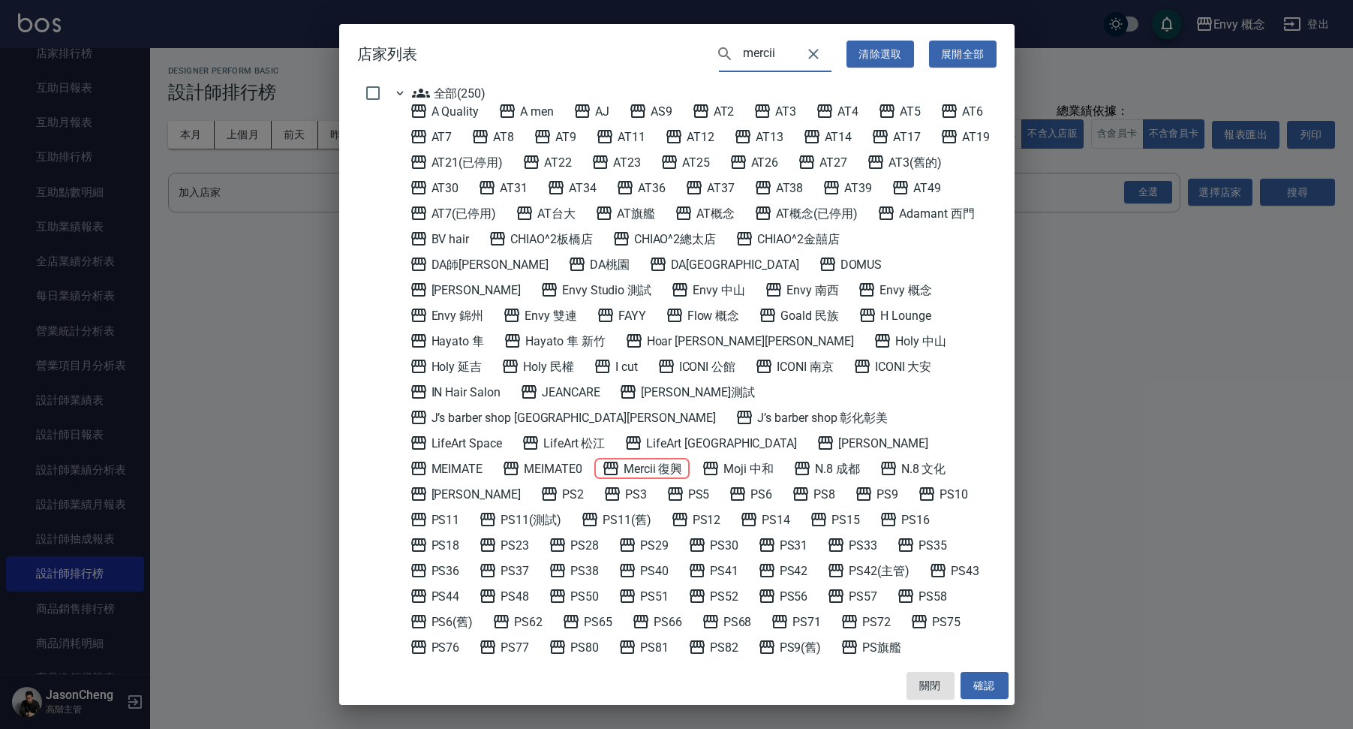
type input "mercii"
click at [683, 459] on 復興 "Mercii 復興" at bounding box center [642, 468] width 81 height 18
click at [985, 688] on button "確認" at bounding box center [985, 686] width 48 height 28
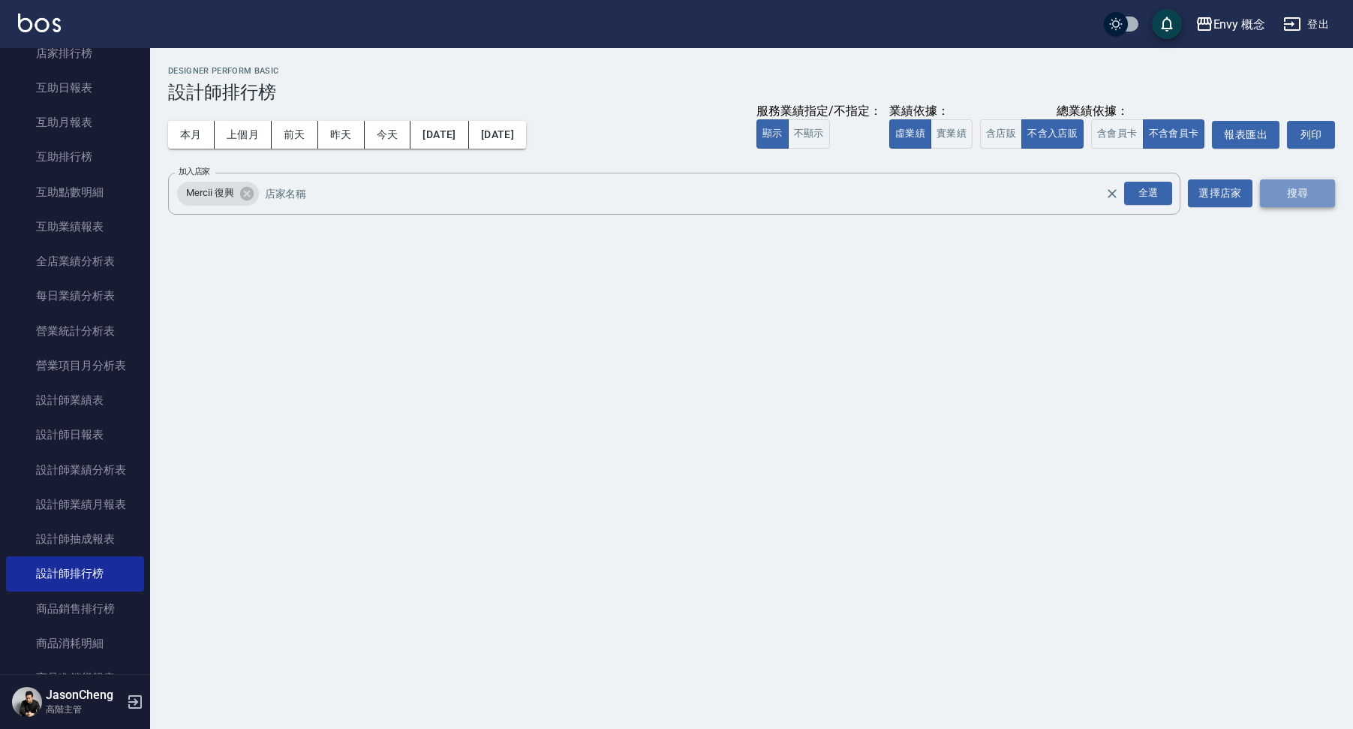
click at [1302, 184] on button "搜尋" at bounding box center [1297, 193] width 75 height 28
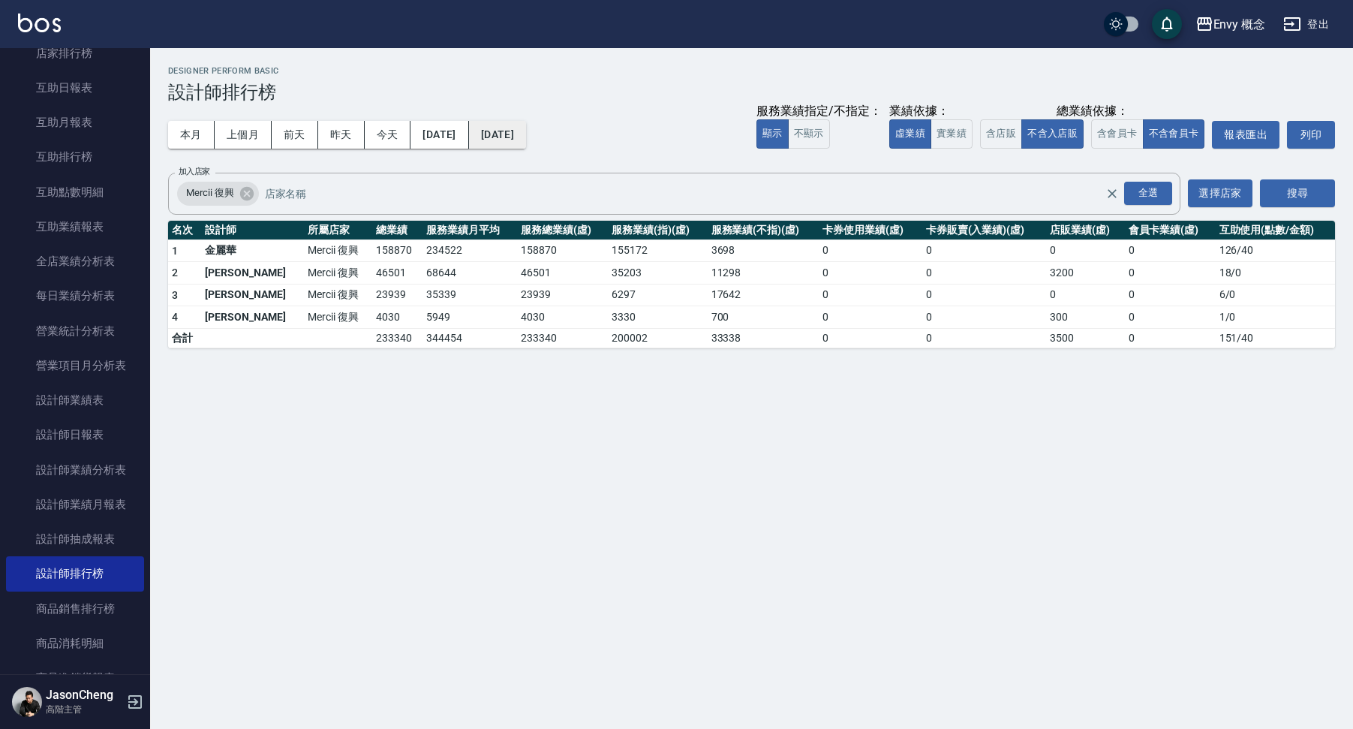
click at [524, 145] on button "[DATE]" at bounding box center [497, 135] width 57 height 28
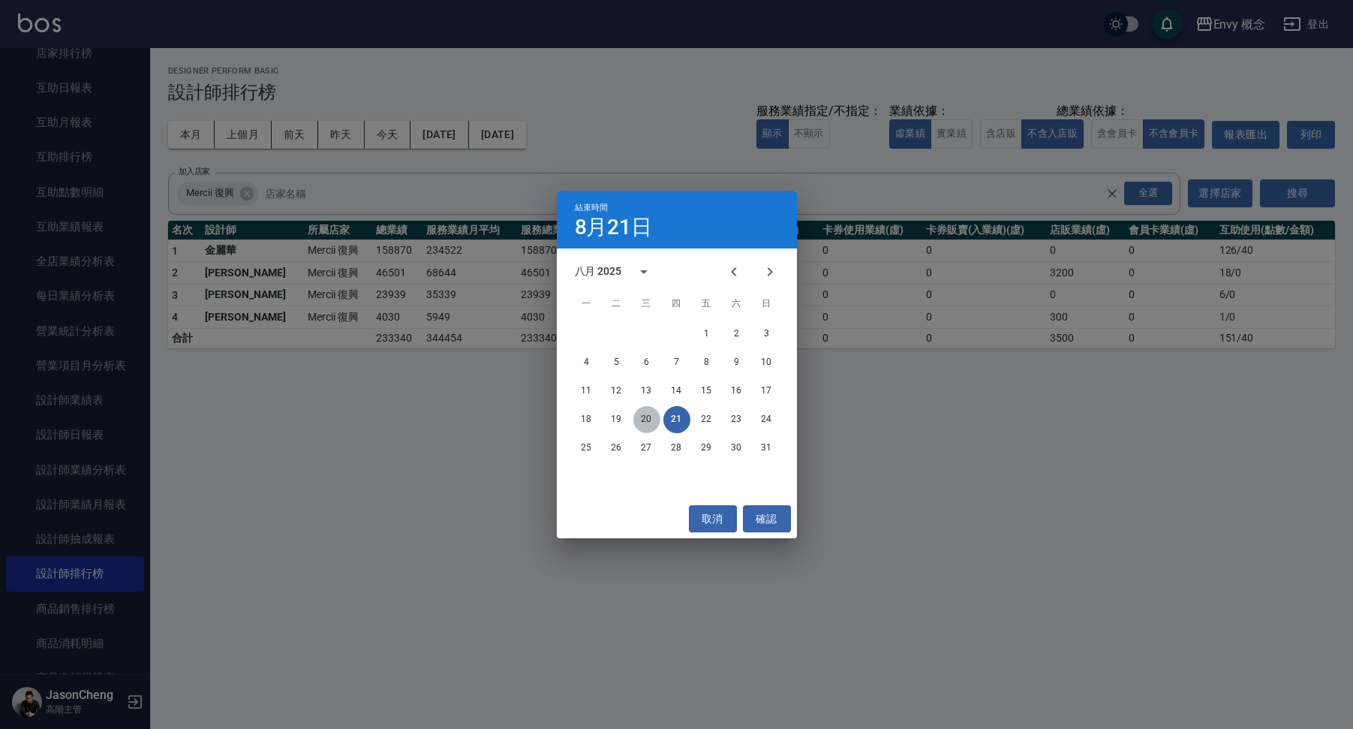
click at [655, 414] on button "20" at bounding box center [647, 419] width 27 height 27
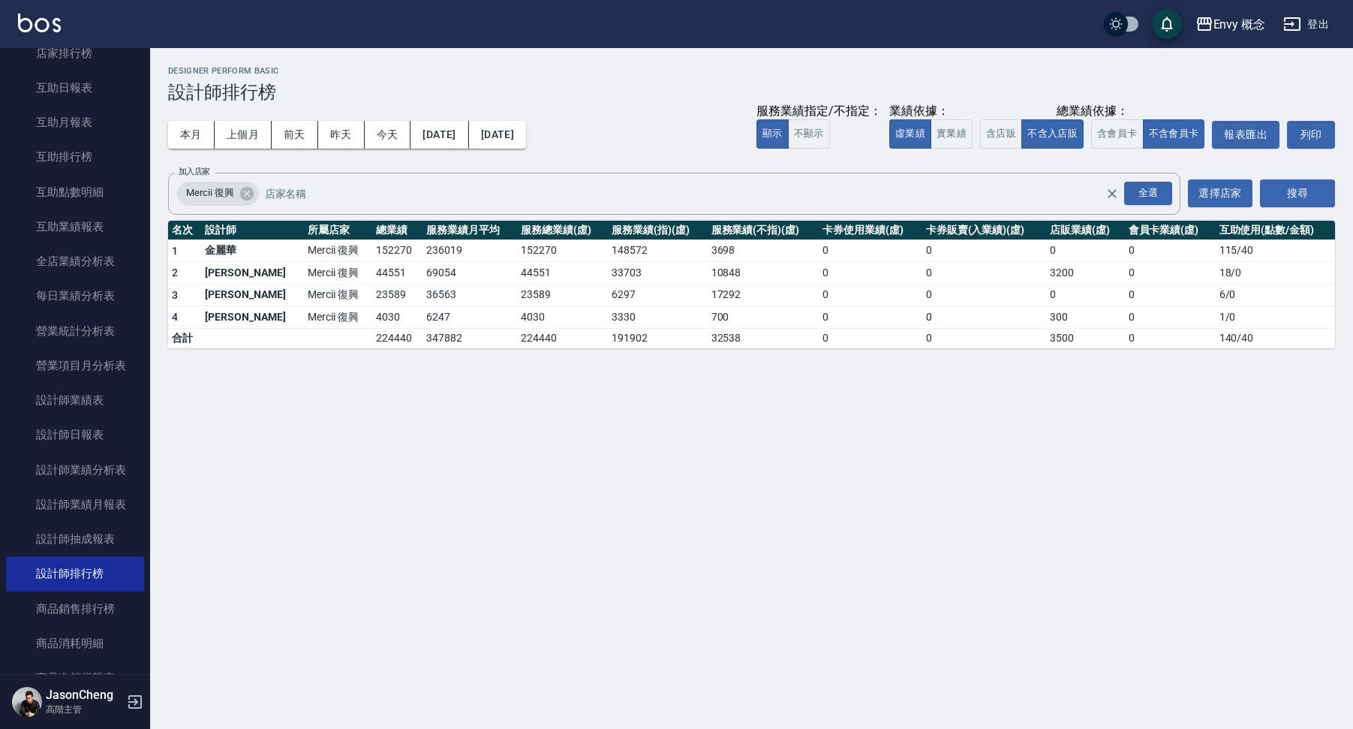
click at [533, 466] on div "Envy 概念 2025-08-01 - 2025-08-20 設計師排行榜 列印時間： 2025-08-21-20:00 Designer Perform …" at bounding box center [676, 364] width 1353 height 729
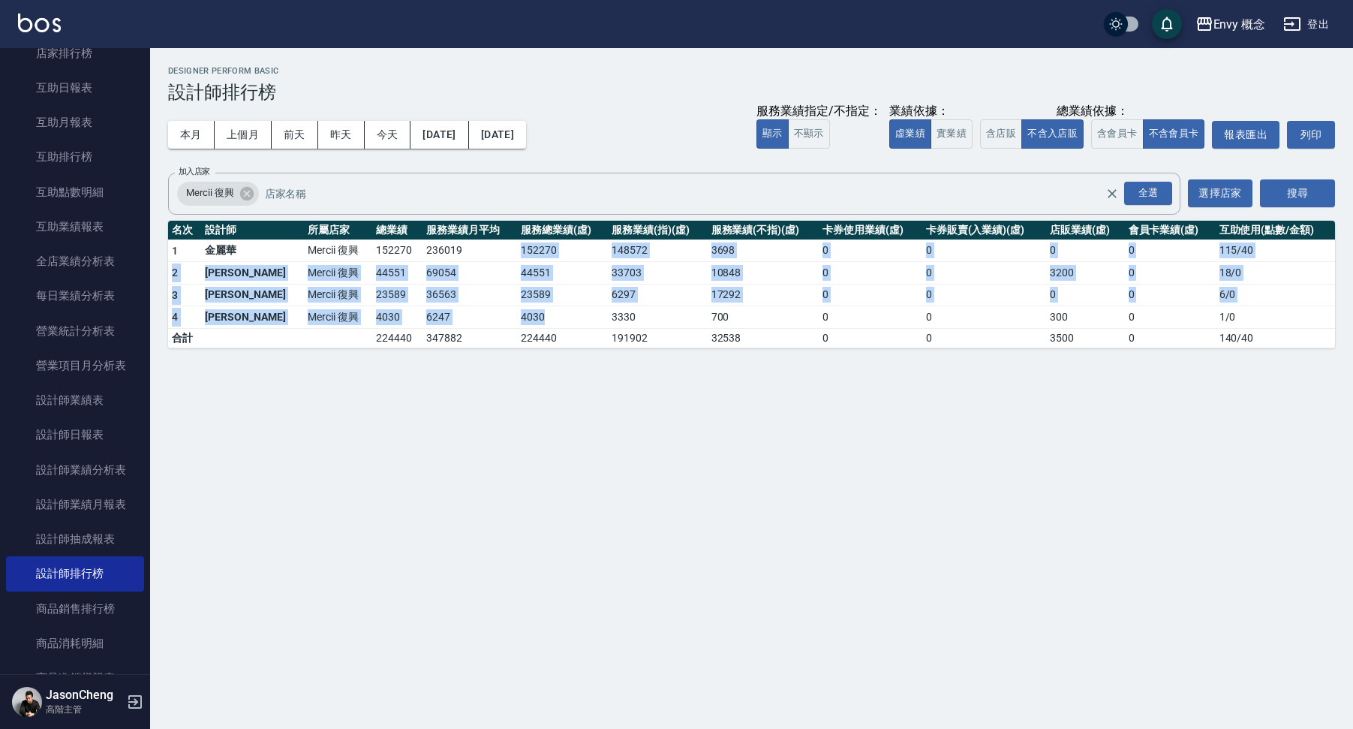
drag, startPoint x: 471, startPoint y: 244, endPoint x: 562, endPoint y: 318, distance: 117.4
click at [557, 312] on tbody "1 金麗華 Mercii 復興 152270 236019 152270 148572 3698 0 0 0 0 115 / 40 2 陳馨 Mercii 復…" at bounding box center [751, 293] width 1167 height 108
click at [562, 319] on td "4030" at bounding box center [562, 317] width 91 height 23
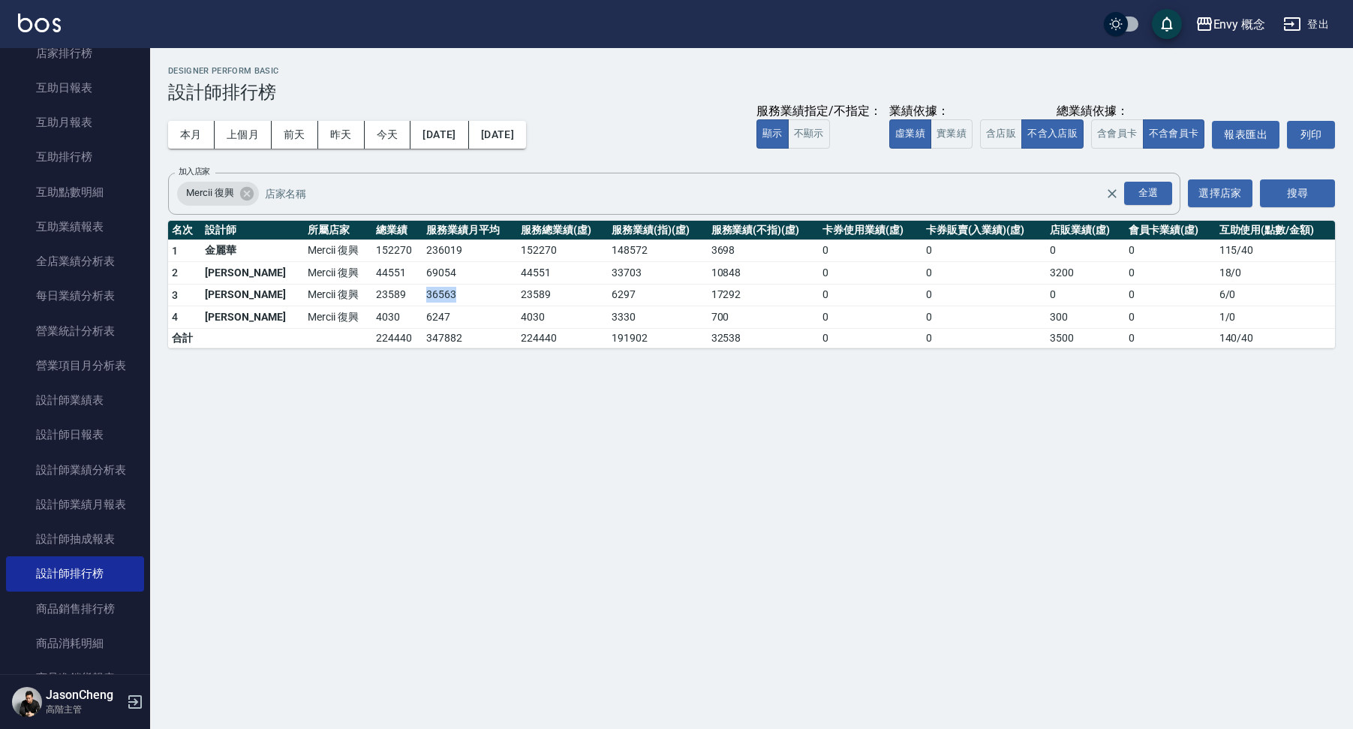
drag, startPoint x: 379, startPoint y: 295, endPoint x: 413, endPoint y: 296, distance: 33.8
click at [423, 296] on td "36563" at bounding box center [470, 295] width 95 height 23
click at [423, 301] on td "36563" at bounding box center [470, 295] width 95 height 23
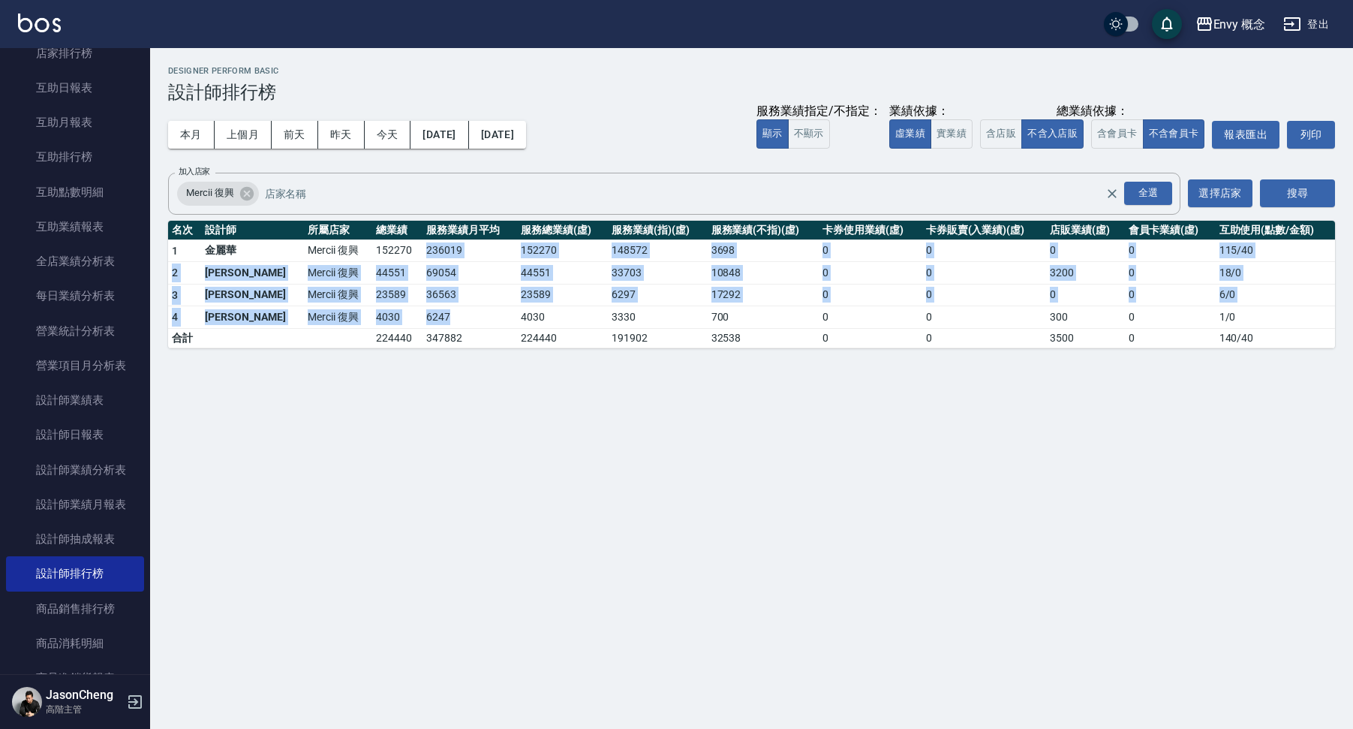
drag, startPoint x: 374, startPoint y: 244, endPoint x: 488, endPoint y: 311, distance: 132.2
click at [426, 312] on tbody "1 金麗華 Mercii 復興 152270 236019 152270 148572 3698 0 0 0 0 115 / 40 2 陳馨 Mercii 復…" at bounding box center [751, 293] width 1167 height 108
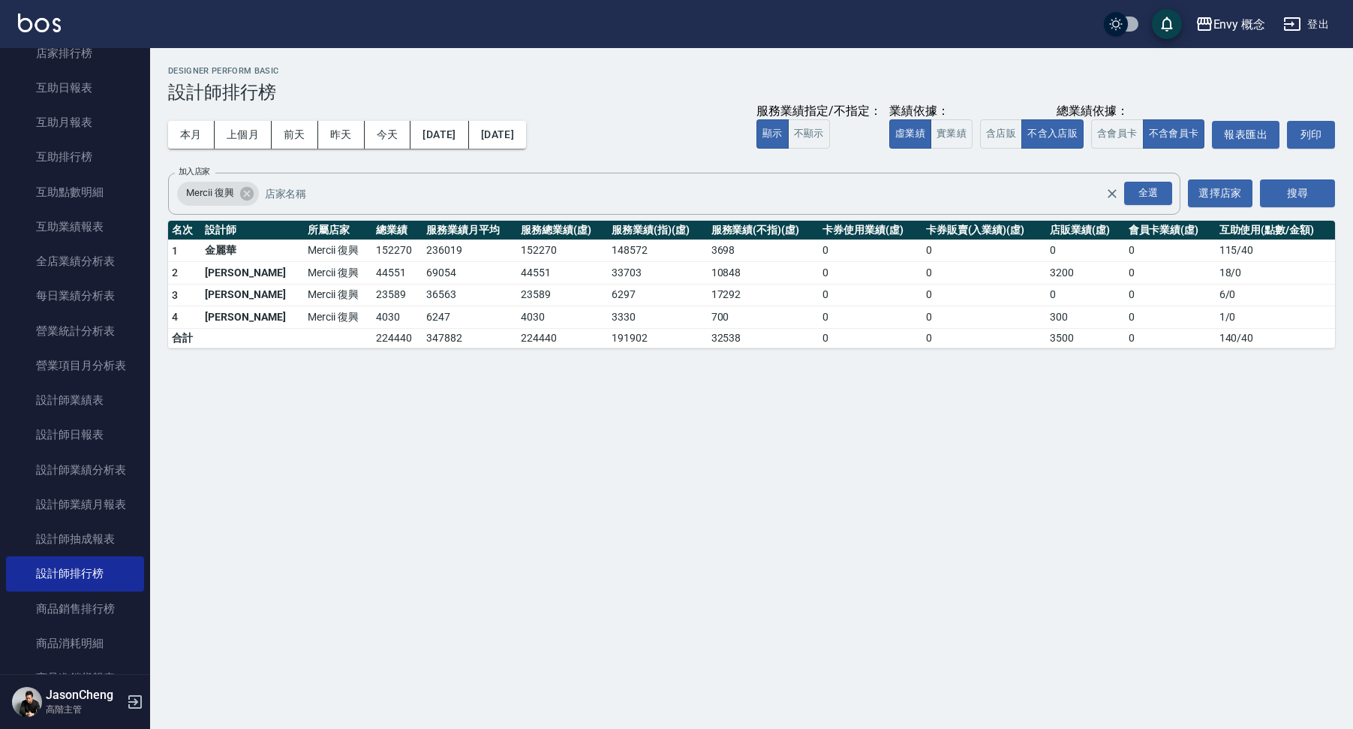
click at [517, 310] on td "4030" at bounding box center [562, 317] width 91 height 23
